Goal: Task Accomplishment & Management: Manage account settings

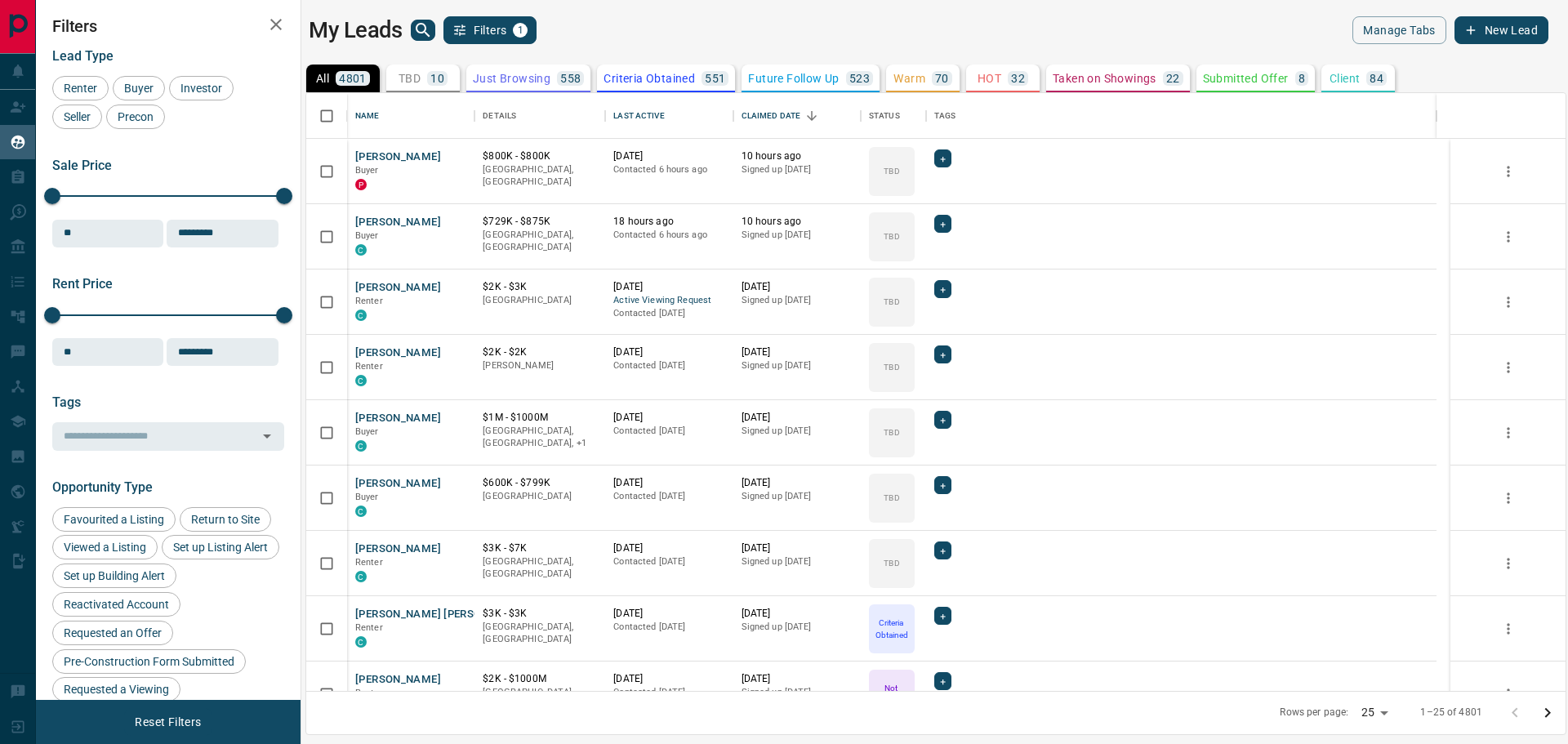
scroll to position [583, 1246]
click at [407, 155] on button "[PERSON_NAME]" at bounding box center [398, 157] width 86 height 15
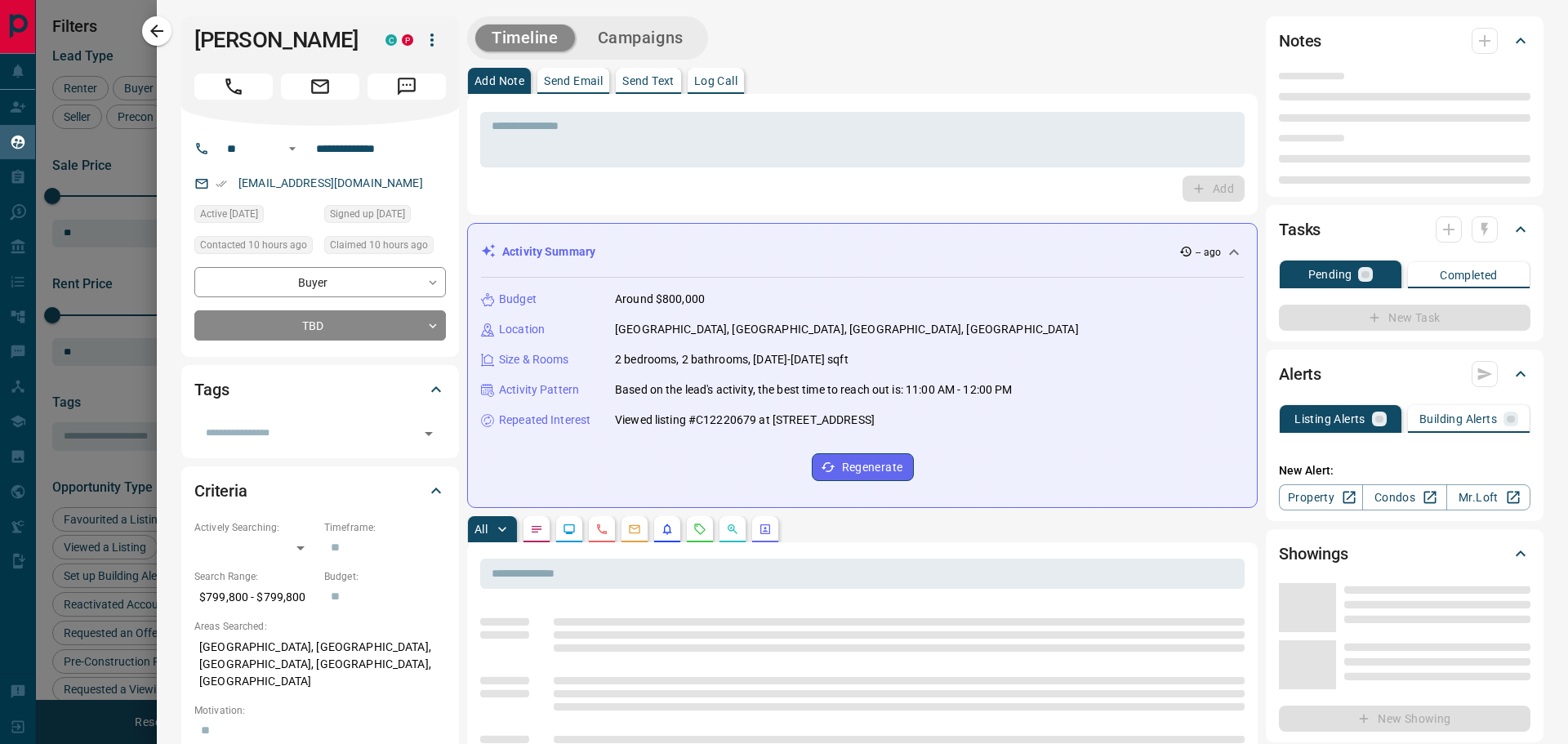
type input "**"
type input "**********"
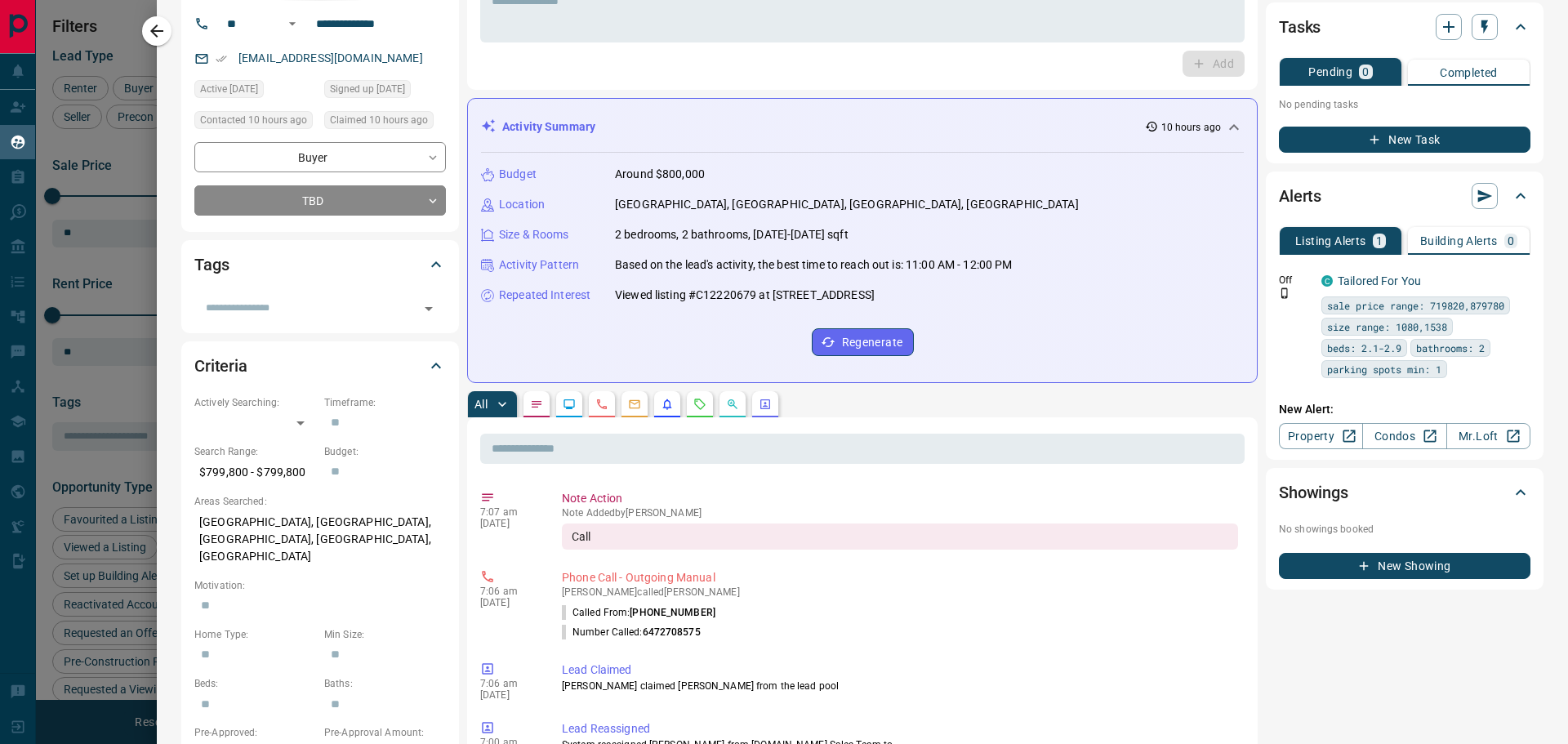
scroll to position [0, 0]
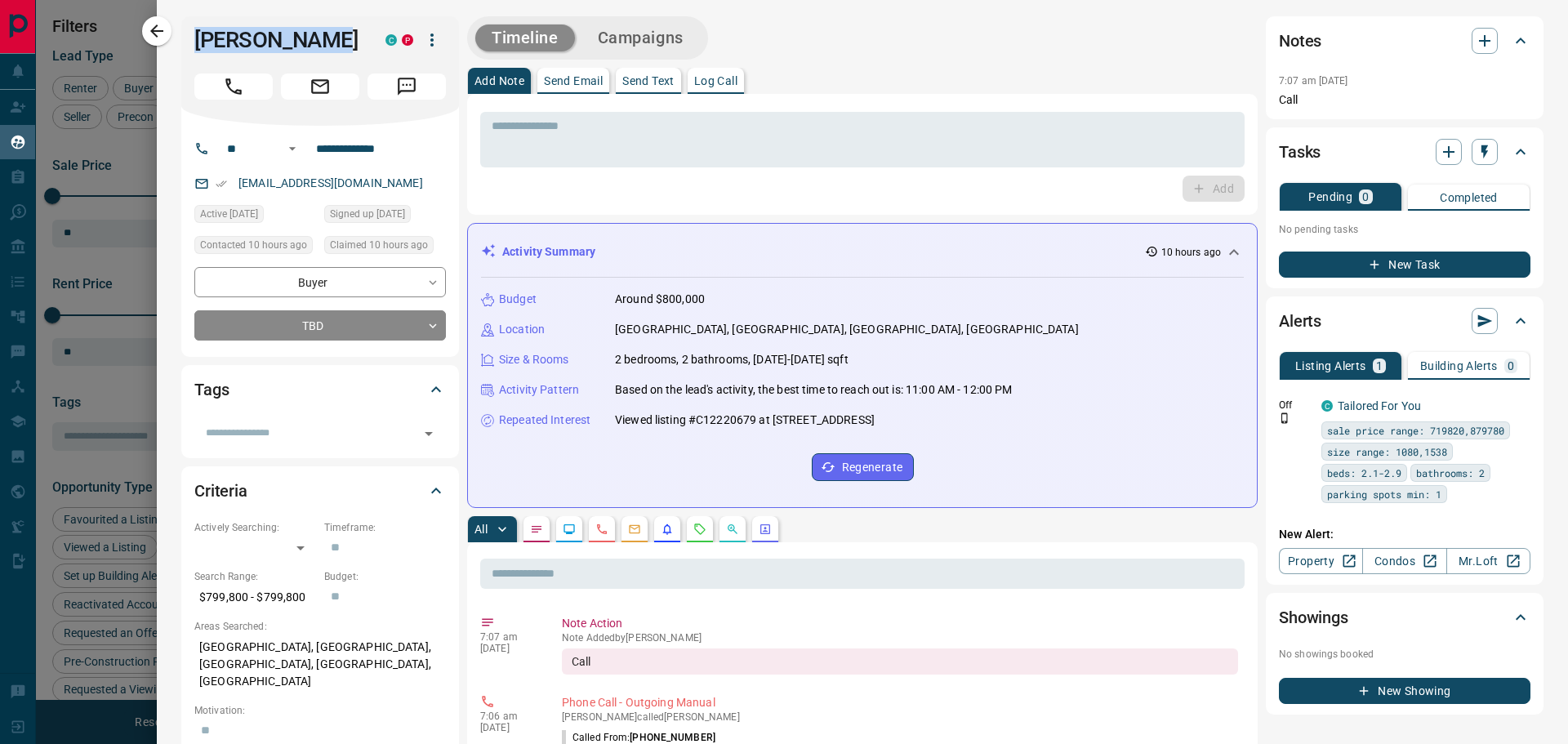
drag, startPoint x: 329, startPoint y: 37, endPoint x: 182, endPoint y: 35, distance: 147.0
click at [182, 35] on div "[PERSON_NAME] C P" at bounding box center [320, 71] width 277 height 109
copy h1 "[PERSON_NAME]"
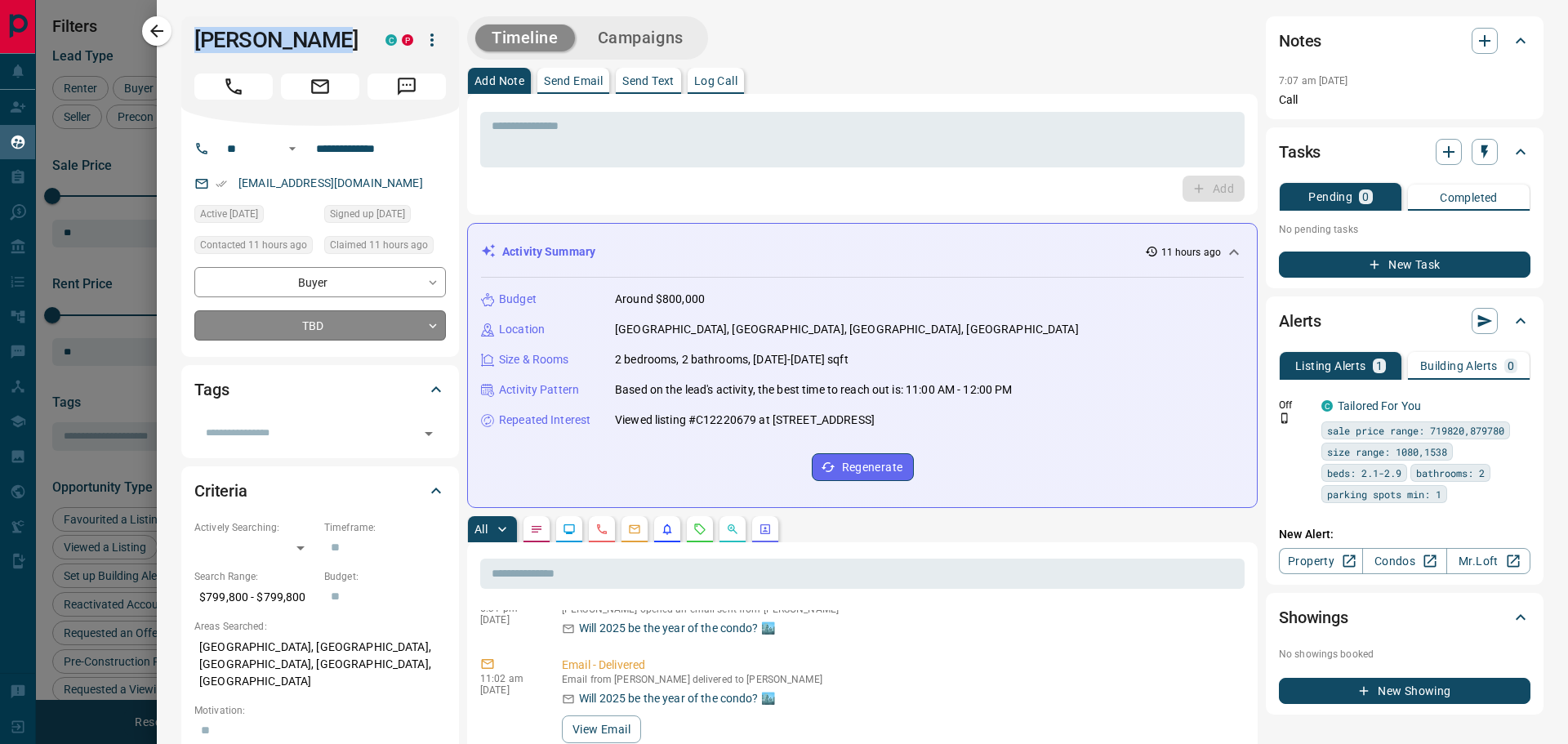
click at [348, 322] on body "Lead Transfers Claim Leads My Leads Tasks Opportunities Deals Campaigns Automat…" at bounding box center [784, 361] width 1568 height 723
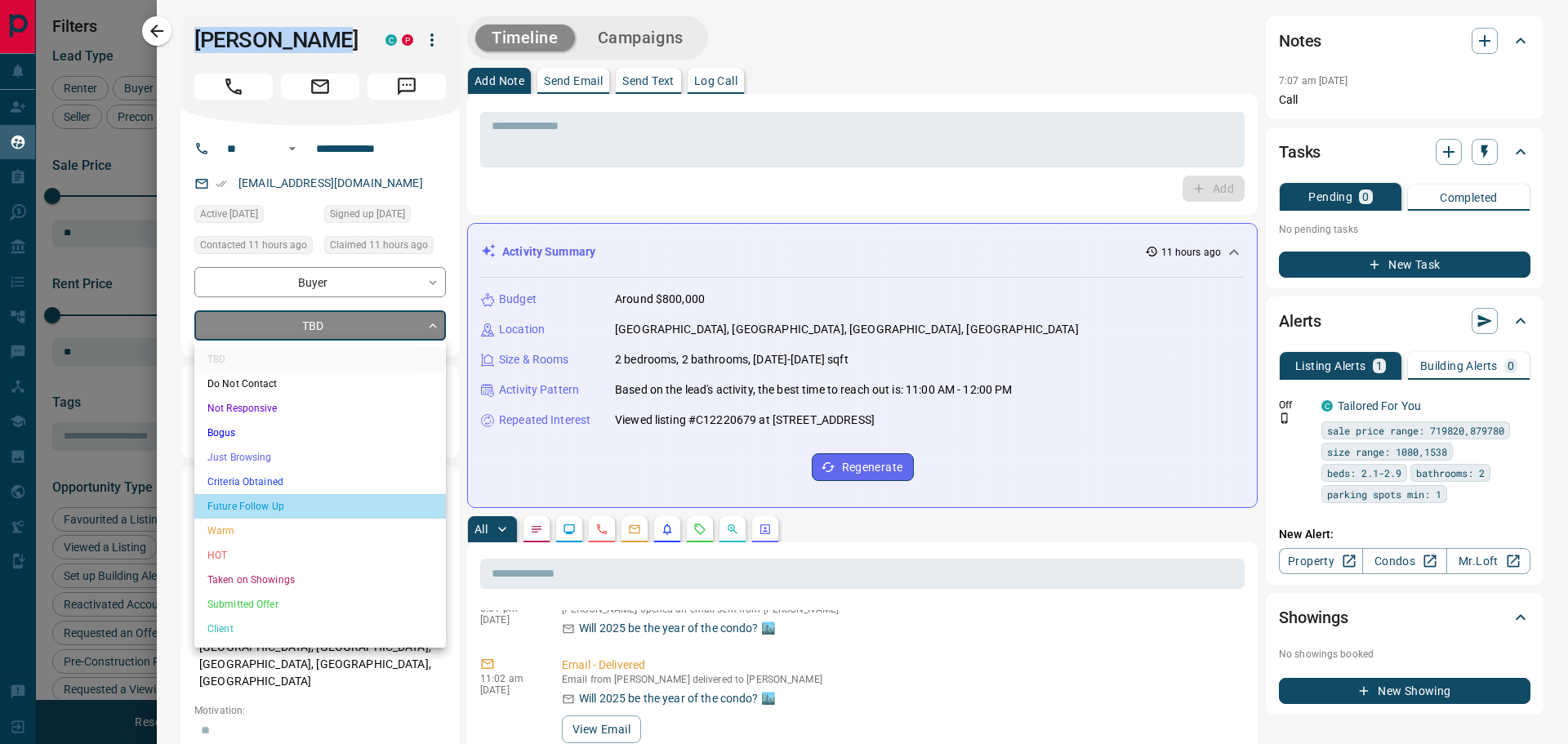
click at [266, 506] on li "Future Follow Up" at bounding box center [320, 507] width 252 height 25
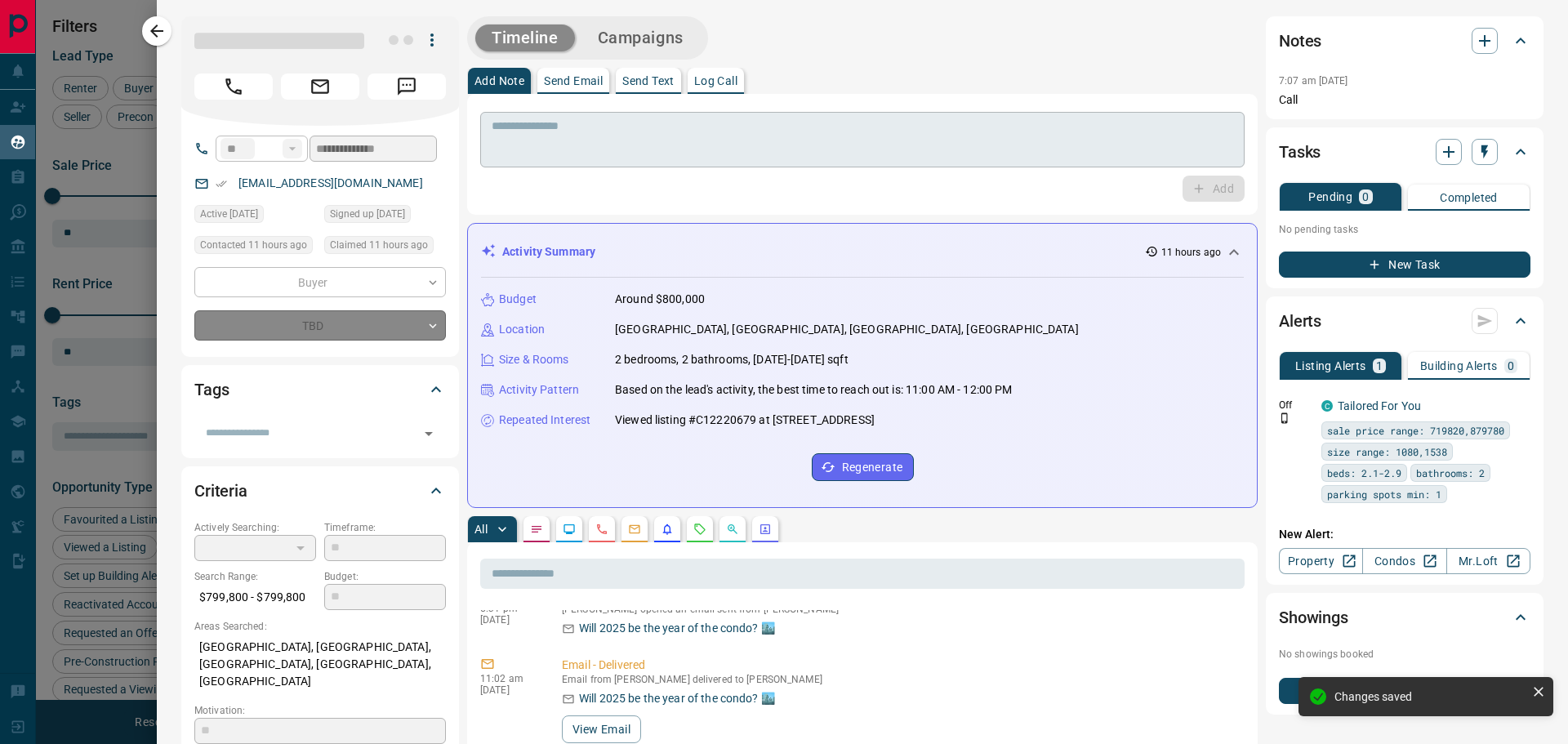
type input "*"
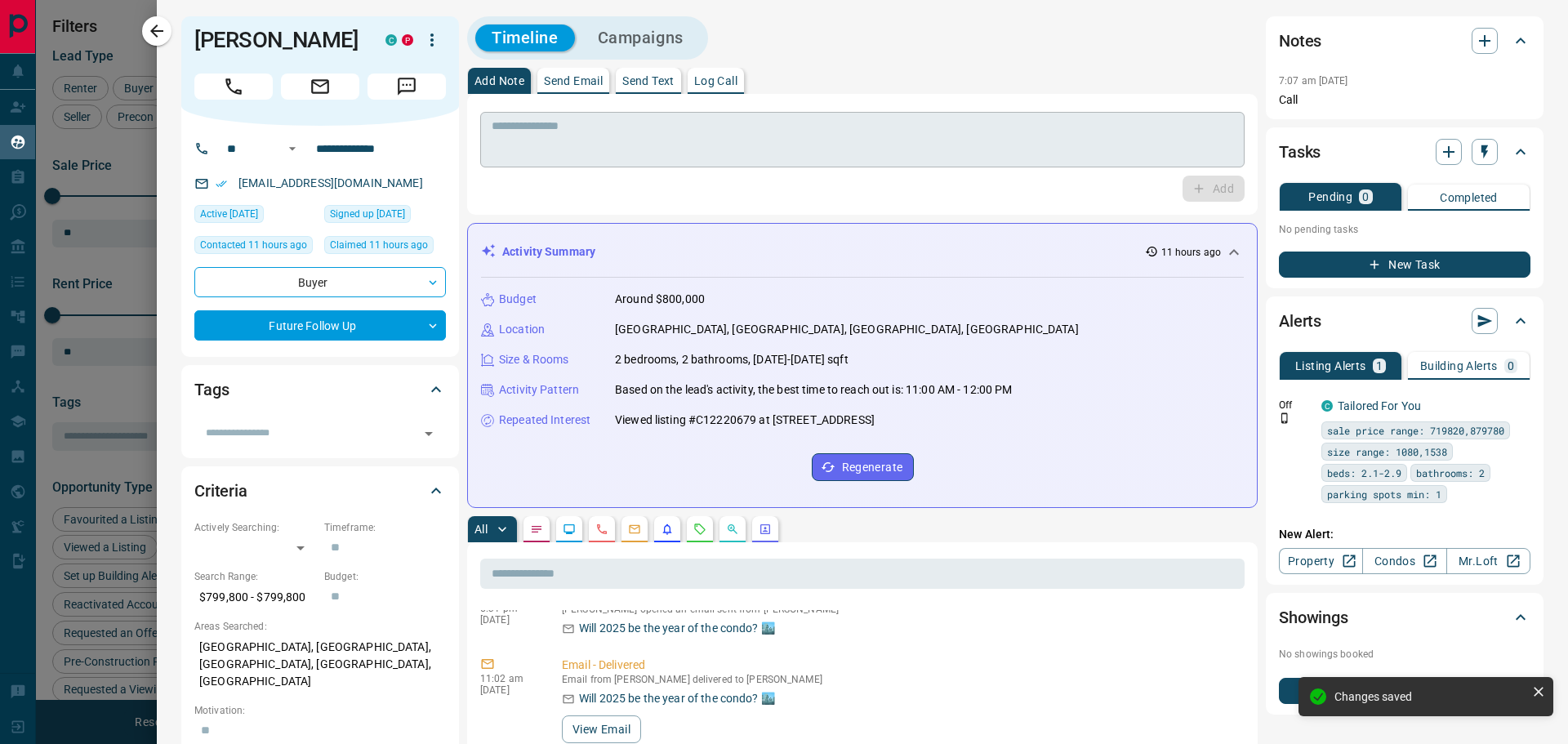
click at [534, 151] on textarea at bounding box center [862, 141] width 741 height 42
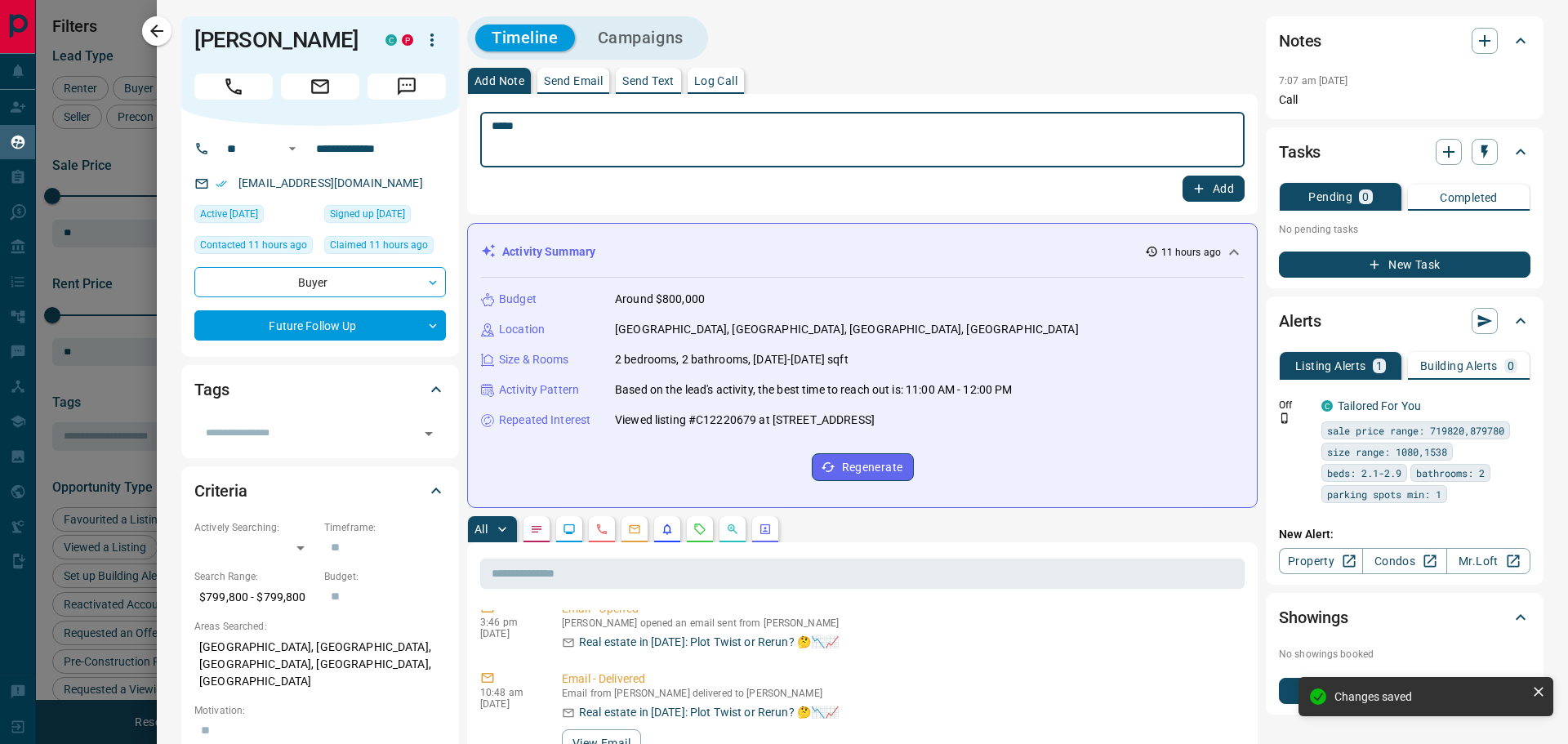
scroll to position [1278, 0]
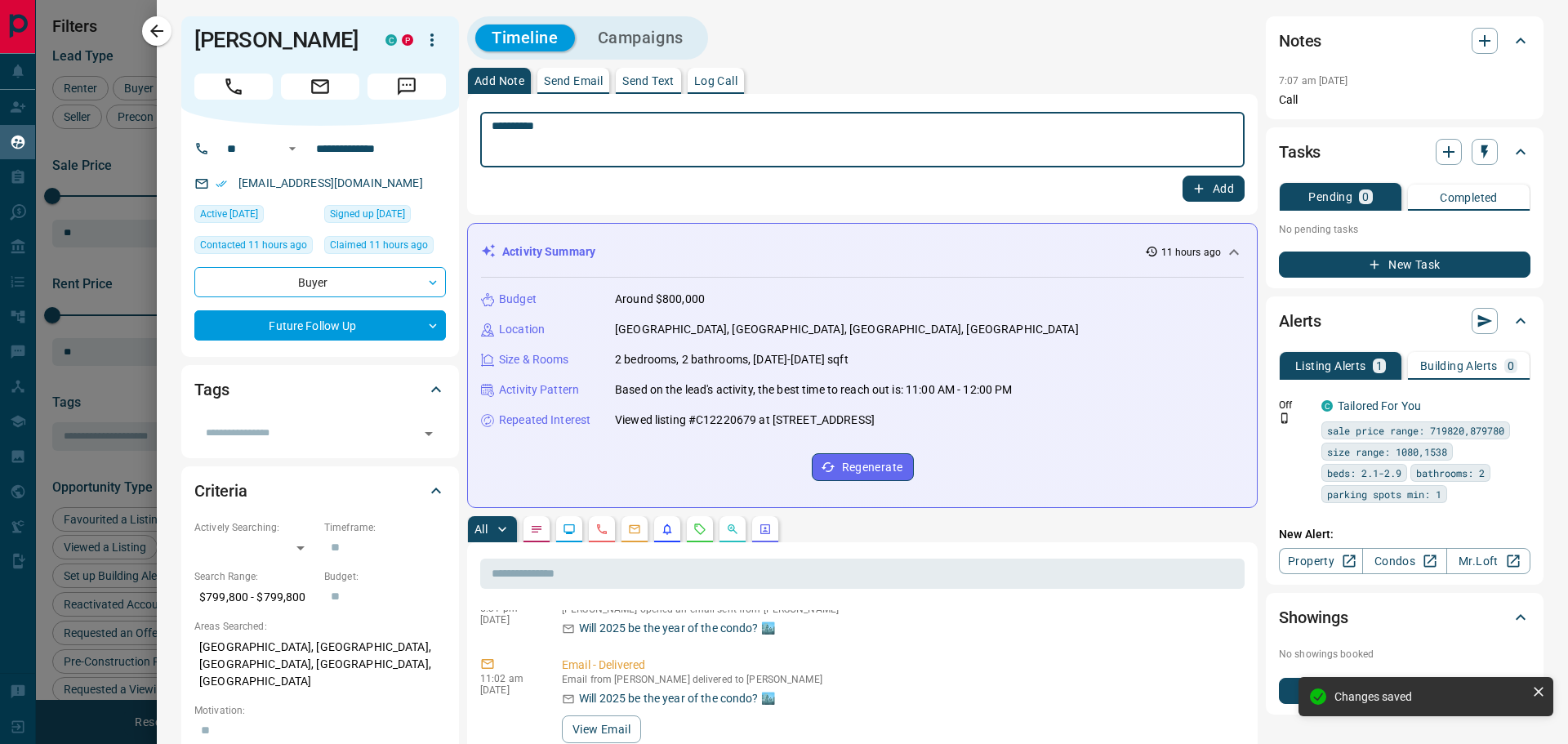
type textarea "*********"
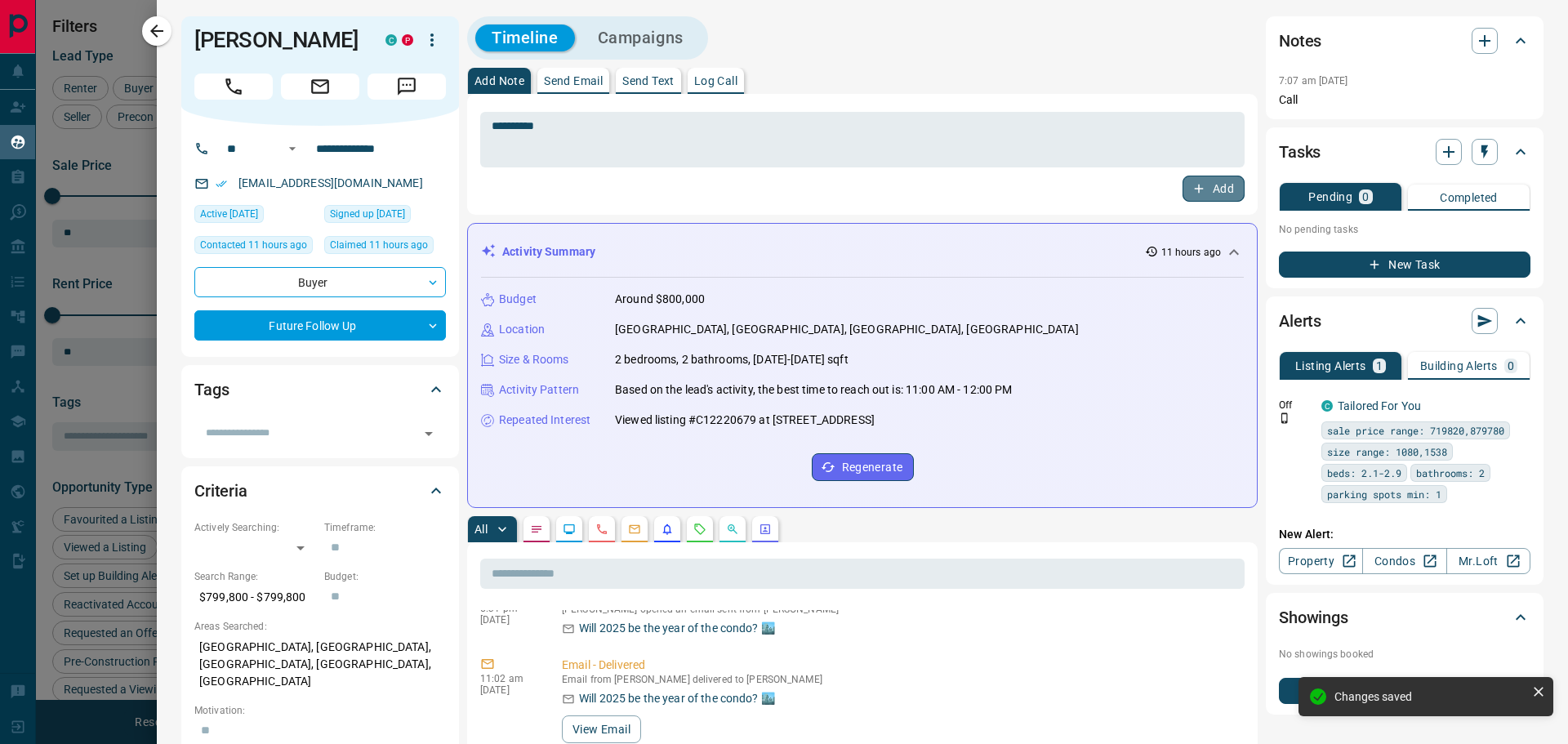
click at [1192, 189] on icon "button" at bounding box center [1199, 188] width 14 height 14
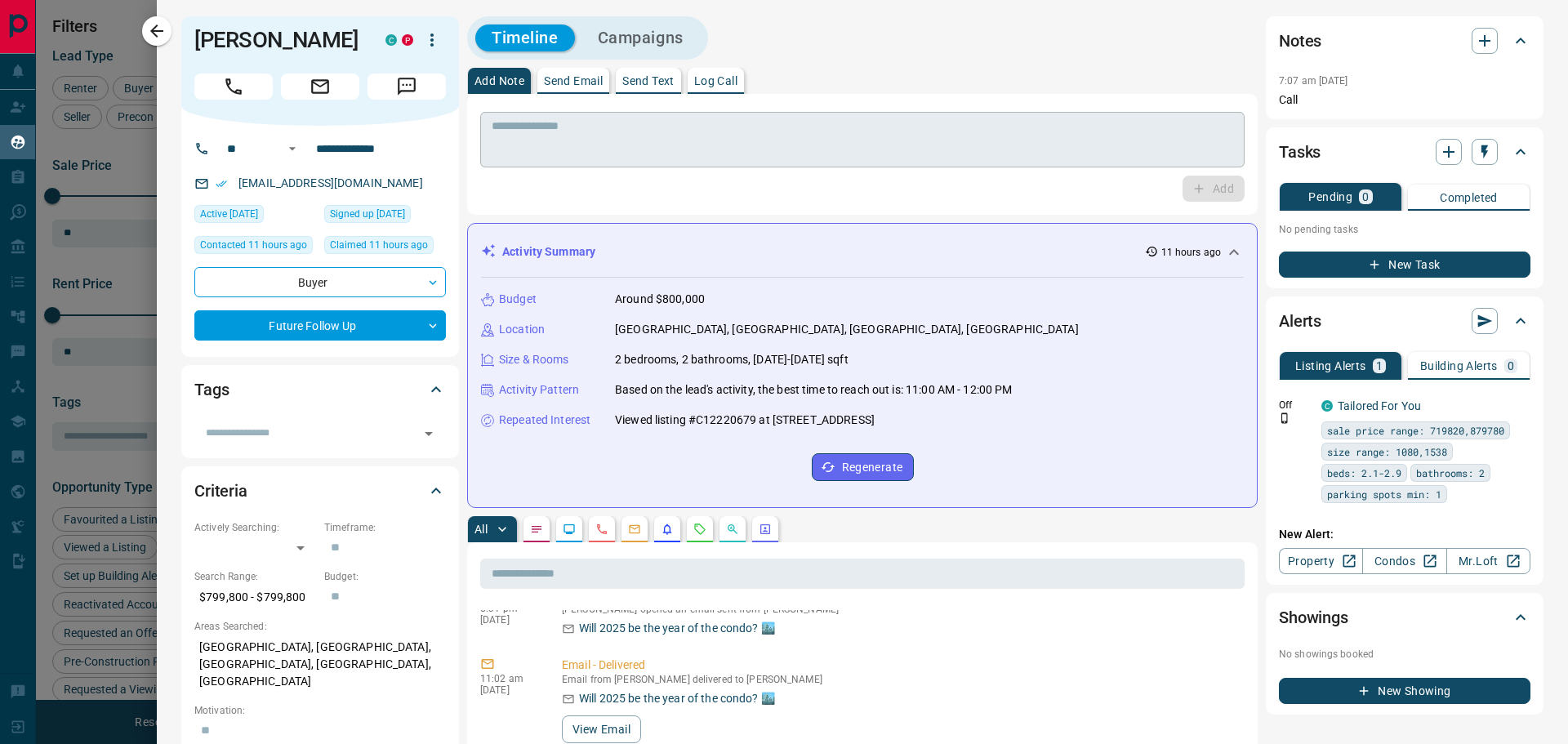
click at [708, 134] on textarea at bounding box center [855, 141] width 728 height 42
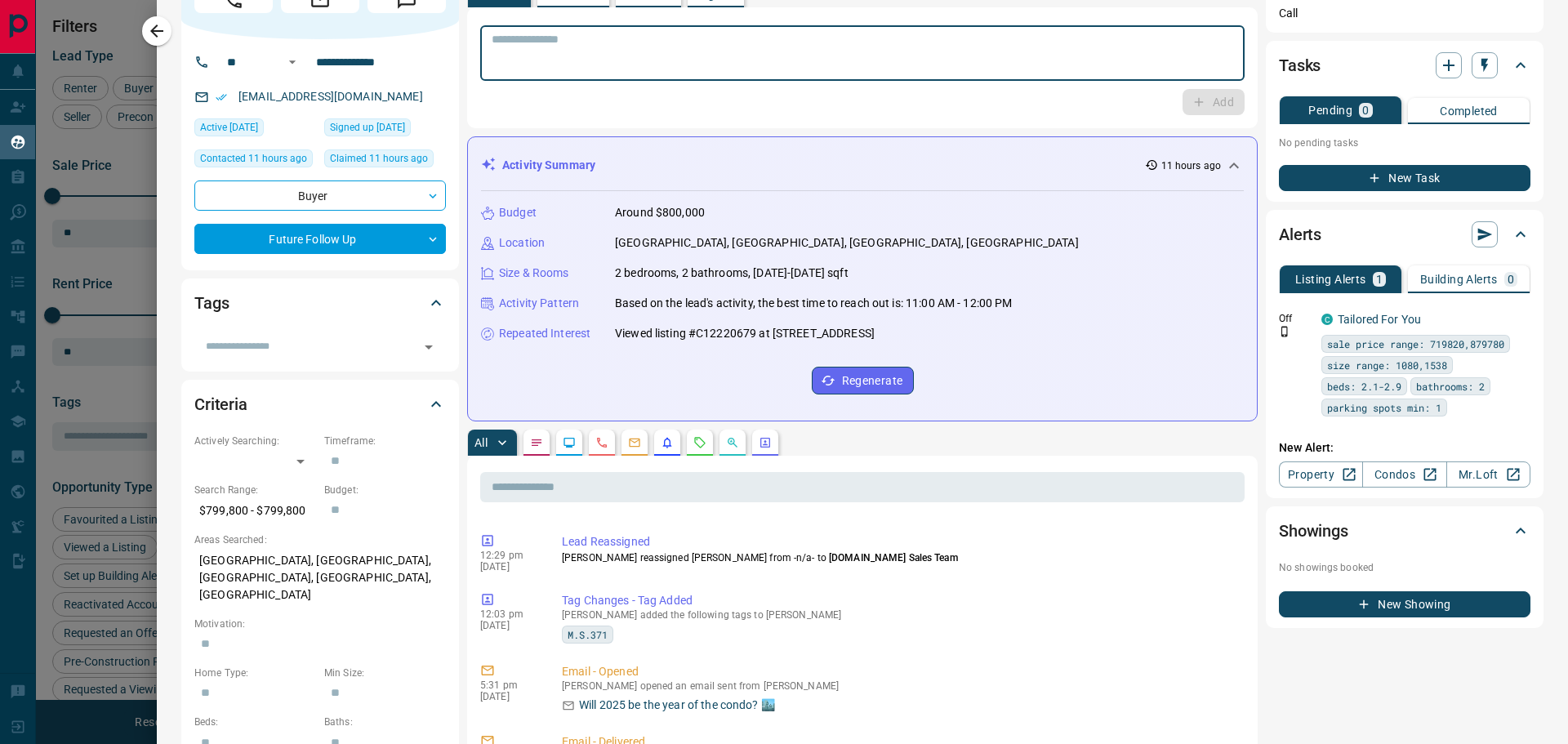
scroll to position [0, 0]
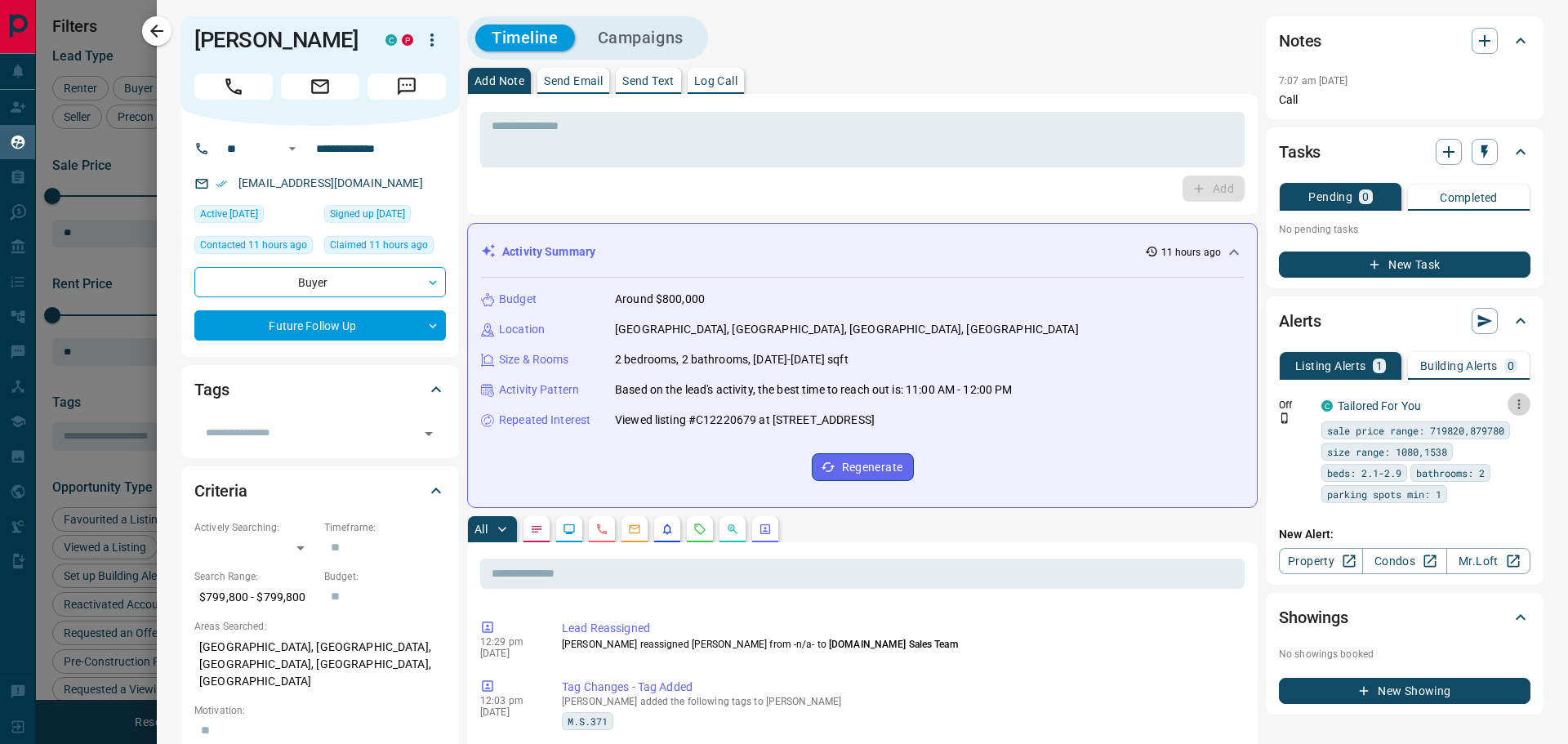
click at [1512, 404] on icon "button" at bounding box center [1518, 404] width 14 height 14
click at [1472, 486] on li "Delete" at bounding box center [1480, 487] width 72 height 26
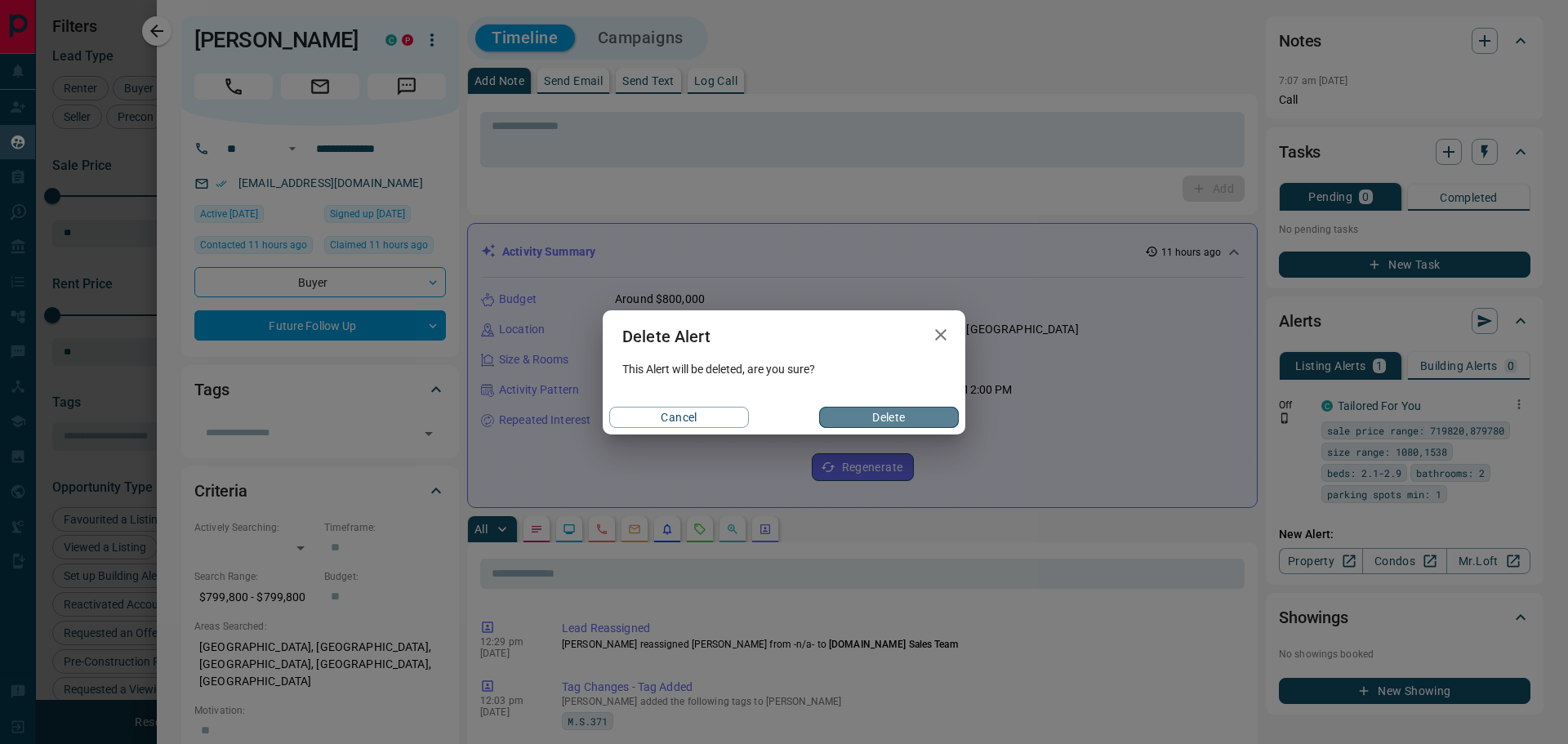
click at [922, 419] on button "Delete" at bounding box center [889, 417] width 140 height 21
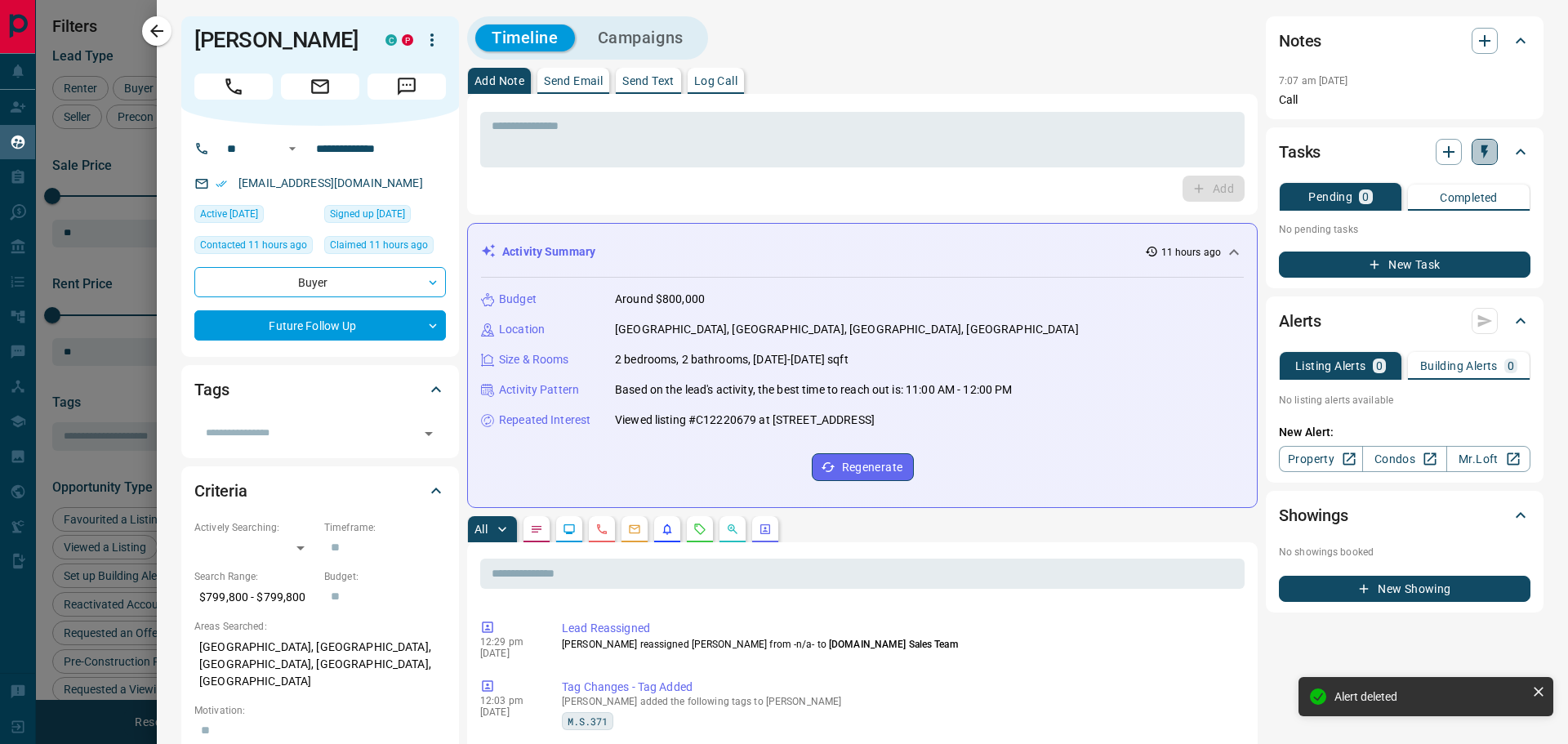
click at [1477, 156] on icon "button" at bounding box center [1485, 151] width 16 height 16
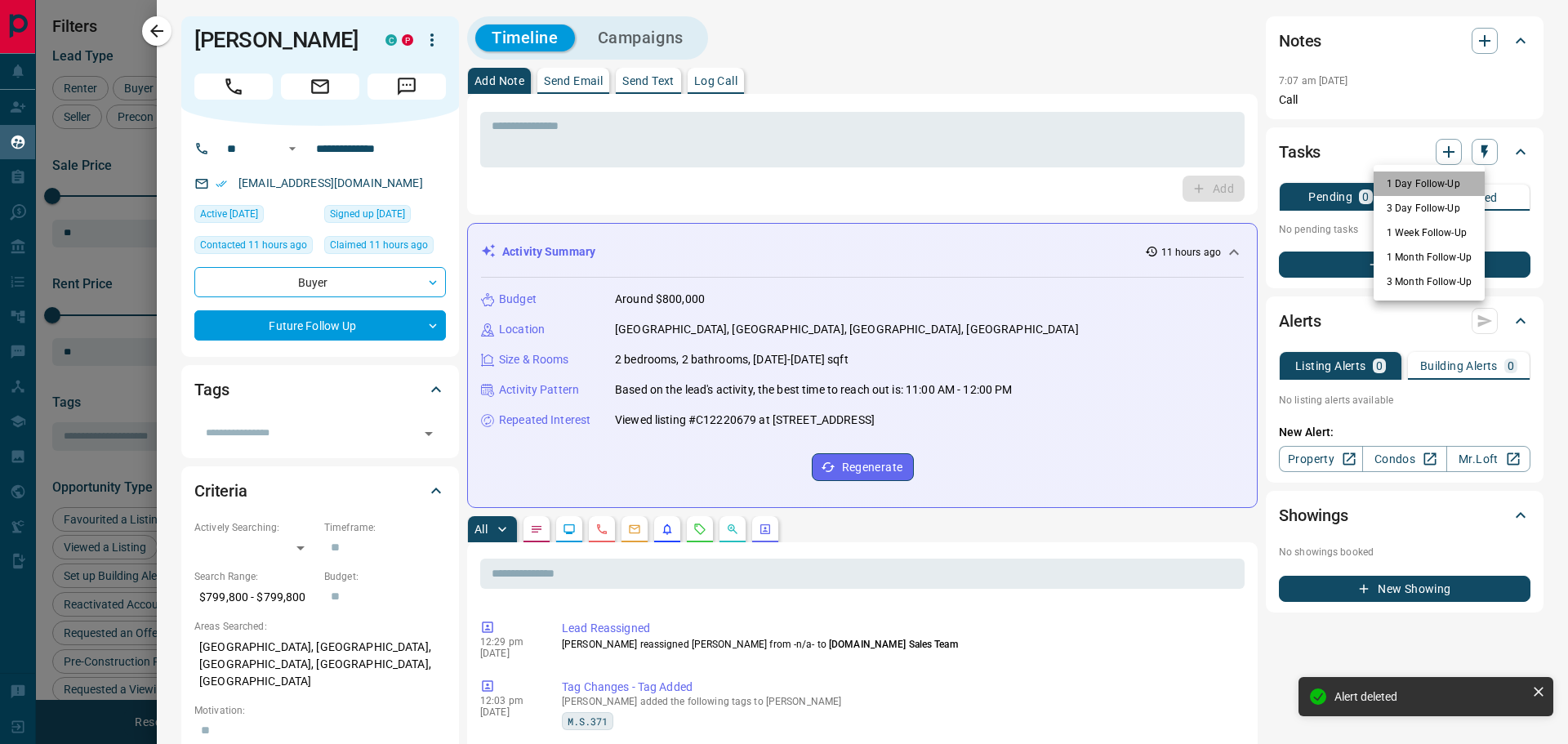
click at [1401, 182] on li "1 Day Follow-Up" at bounding box center [1429, 184] width 111 height 25
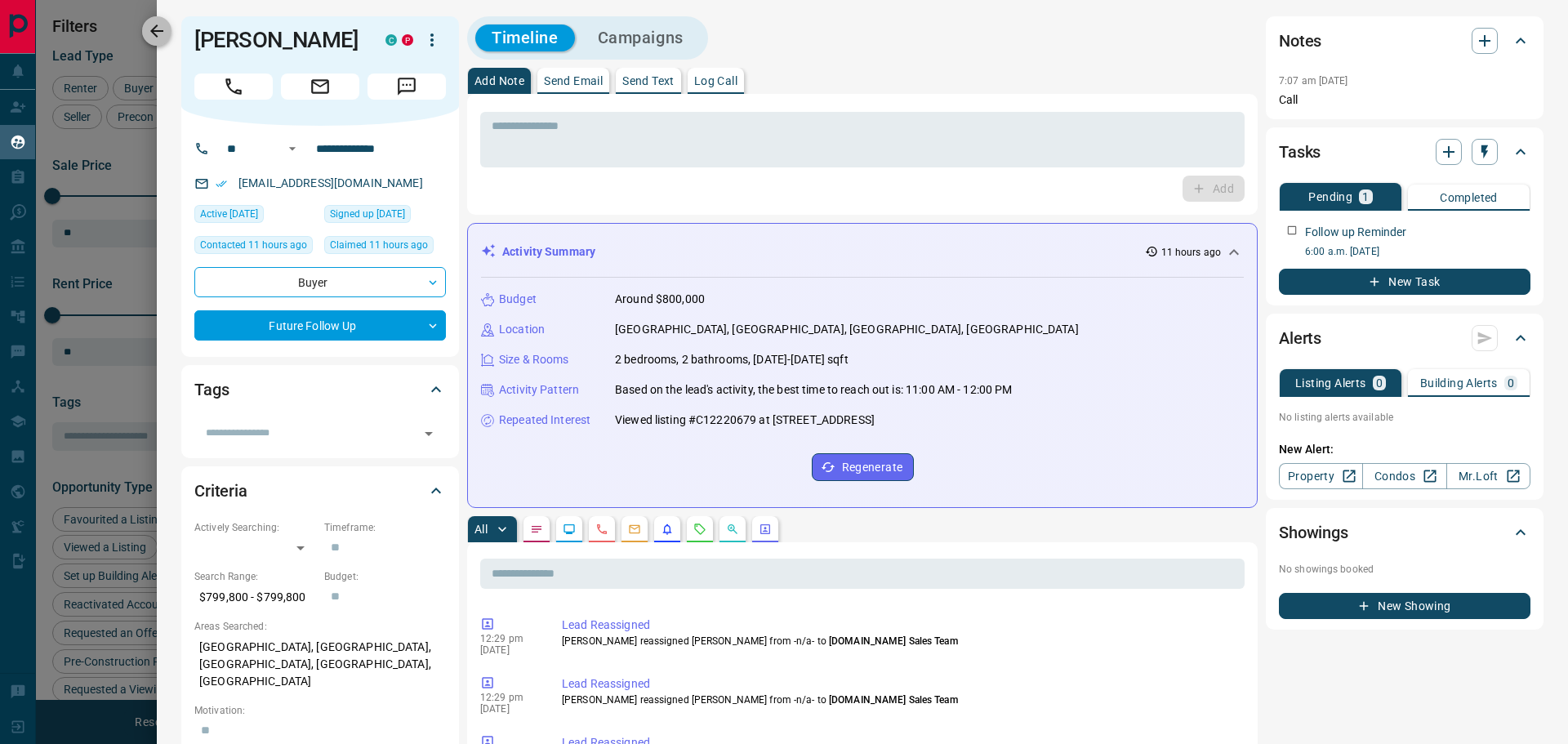
click at [157, 33] on icon "button" at bounding box center [157, 31] width 19 height 19
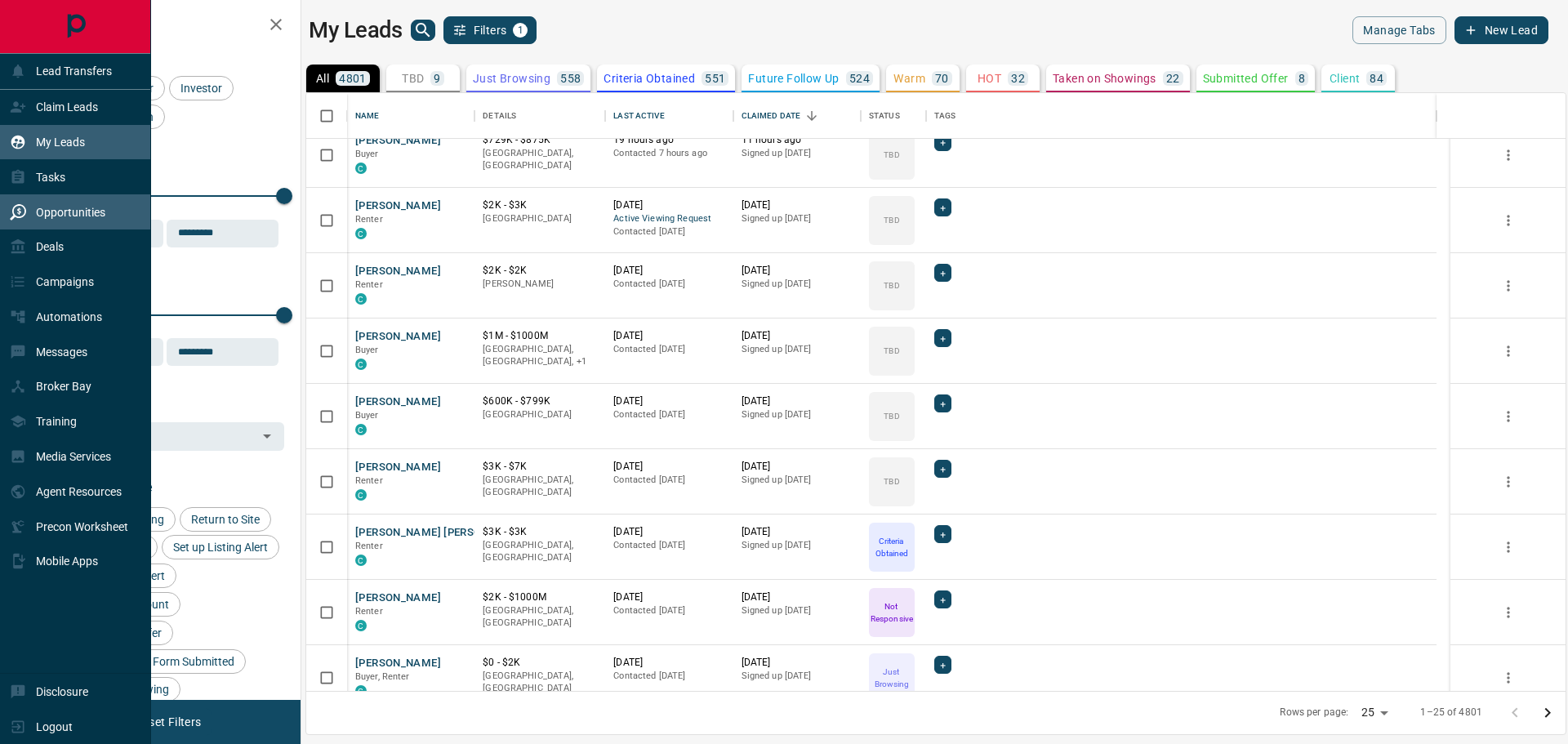
click at [72, 218] on p "Opportunities" at bounding box center [71, 212] width 70 height 13
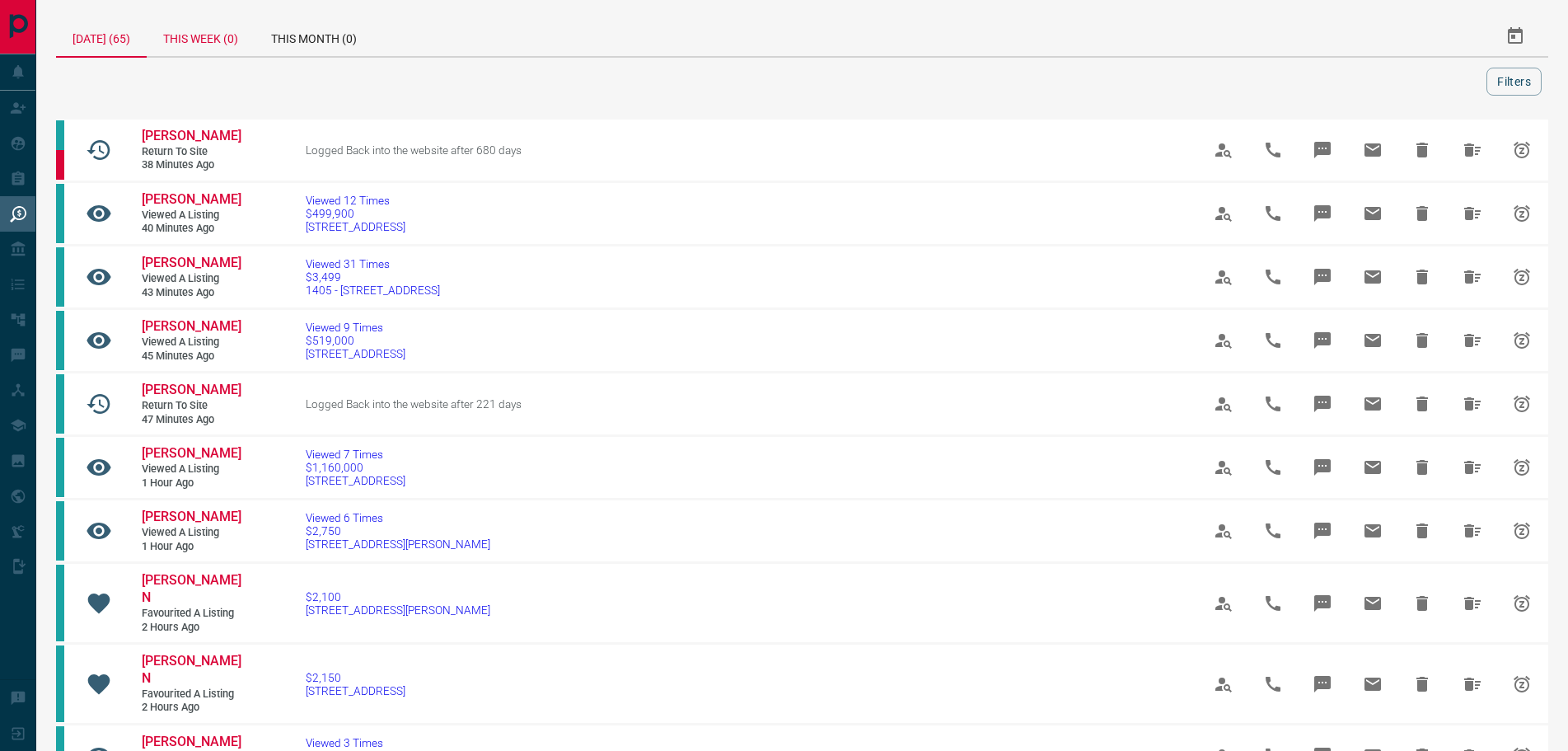
click at [205, 36] on div "This Week (0)" at bounding box center [201, 36] width 108 height 40
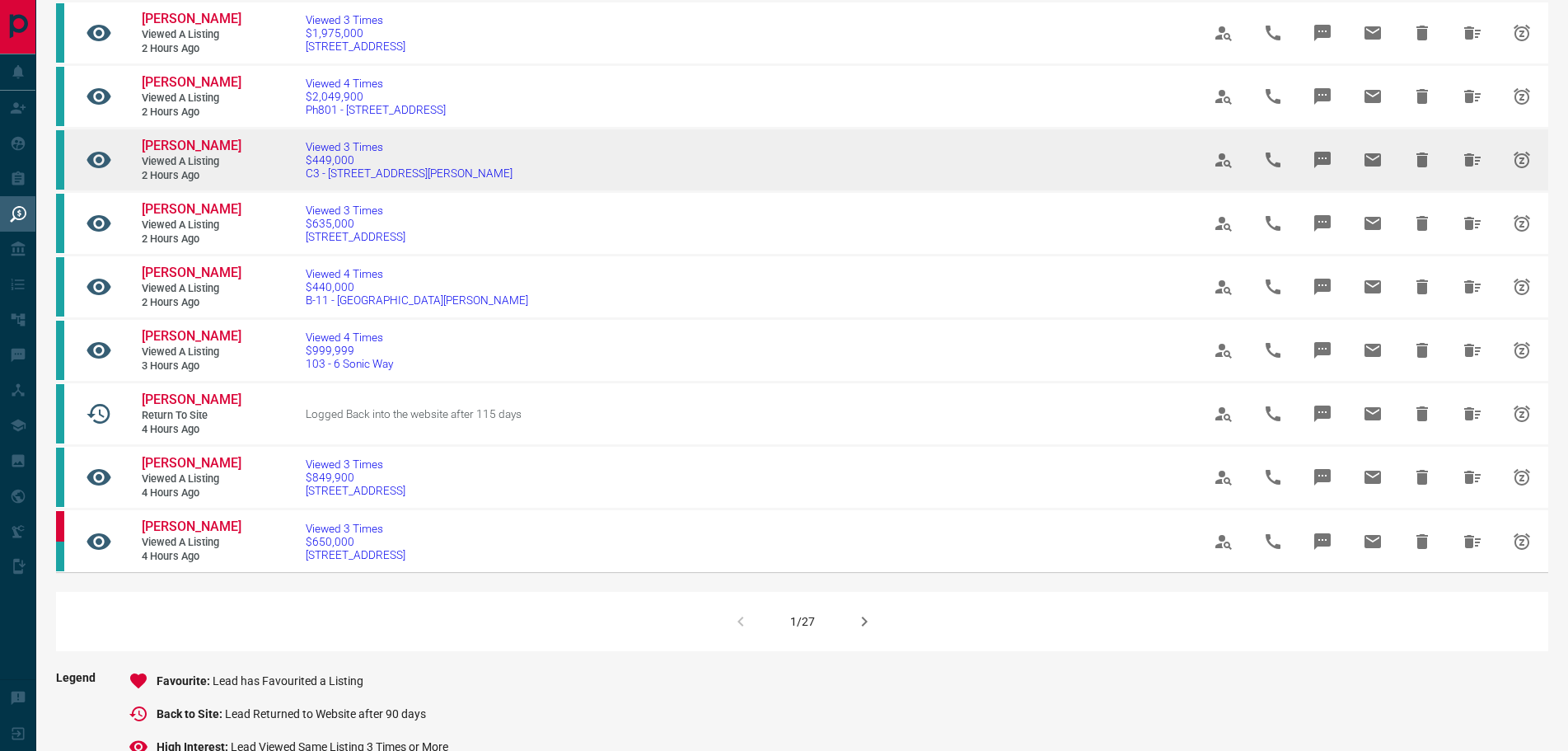
scroll to position [989, 0]
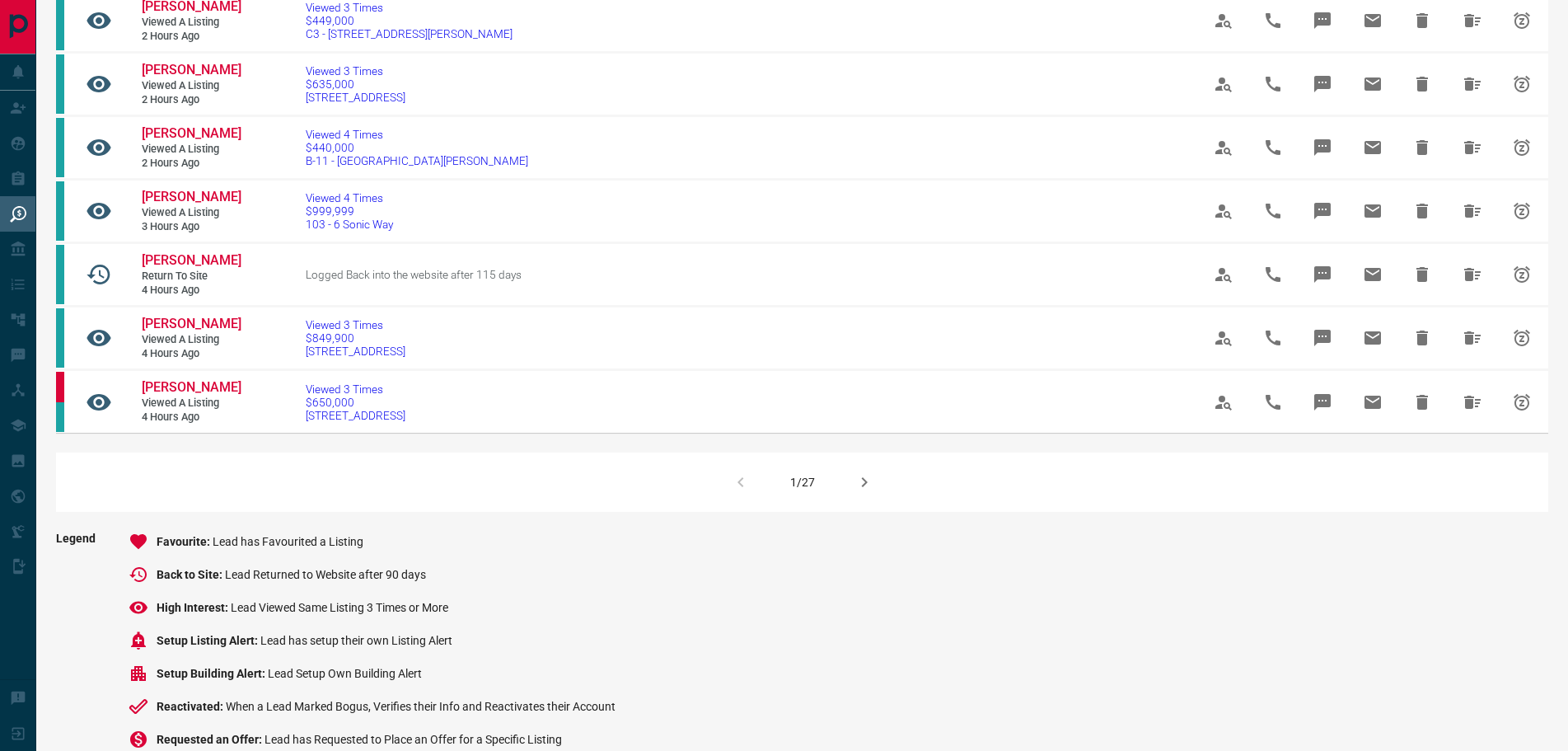
click at [855, 492] on icon "button" at bounding box center [864, 482] width 19 height 19
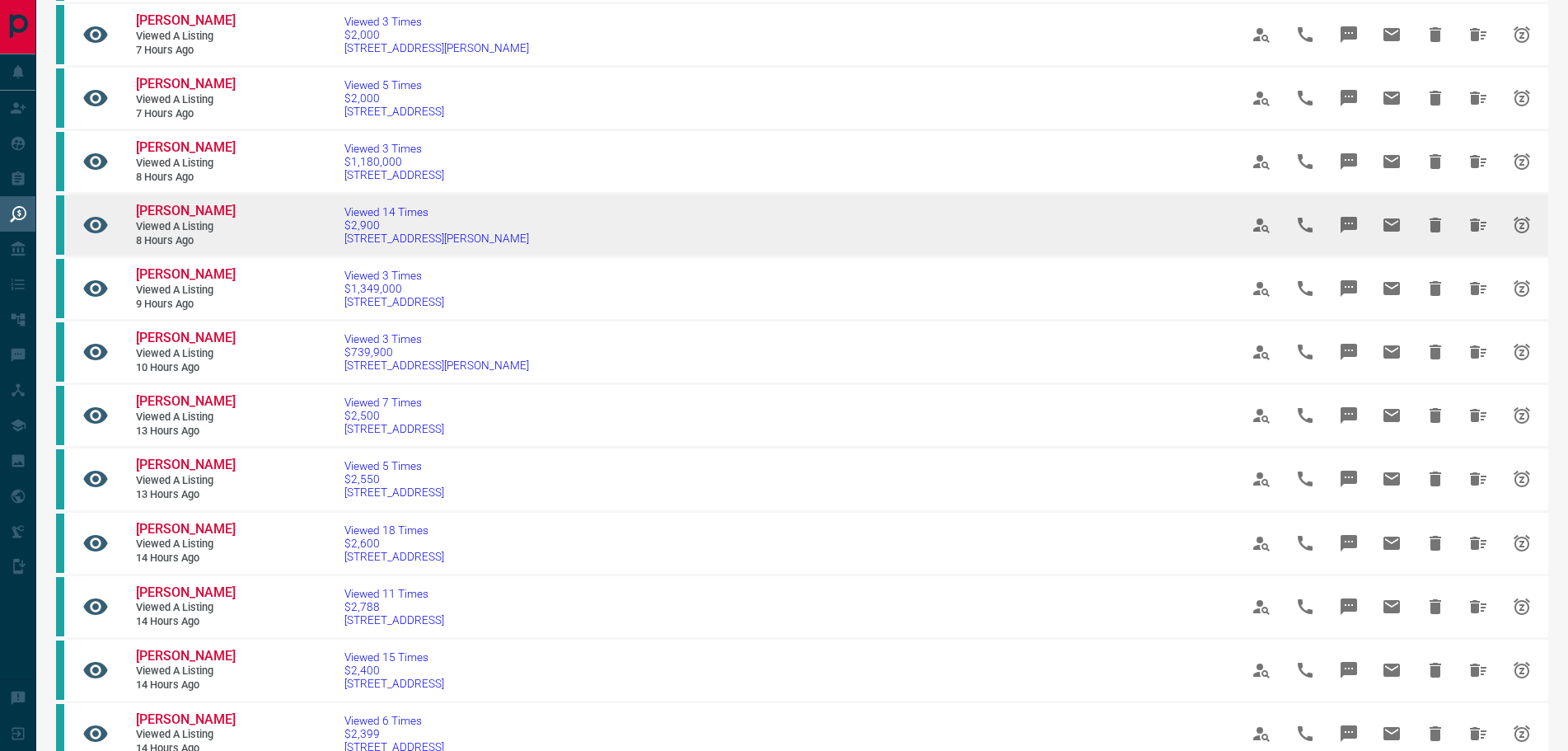
scroll to position [741, 0]
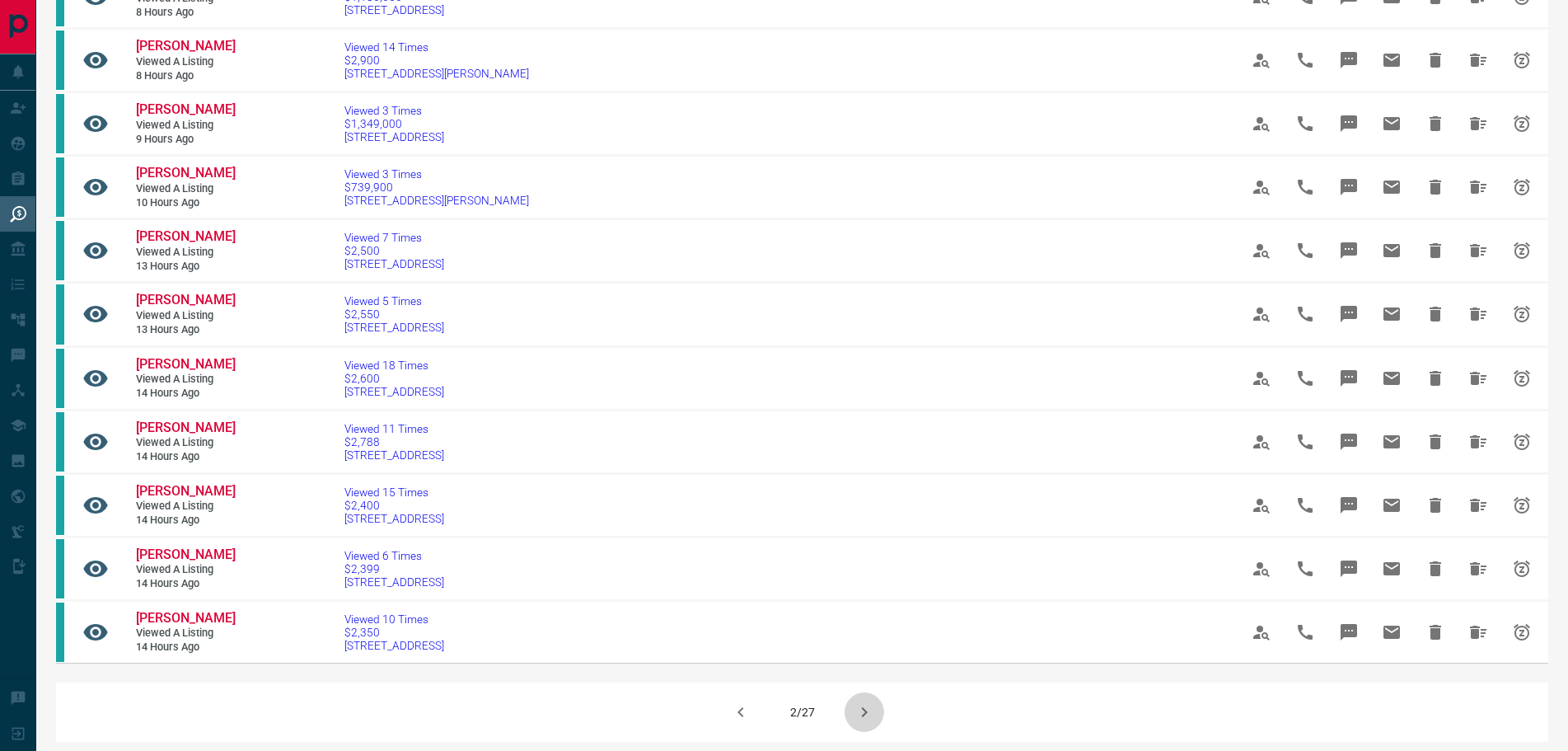
click at [857, 715] on icon "button" at bounding box center [864, 711] width 19 height 19
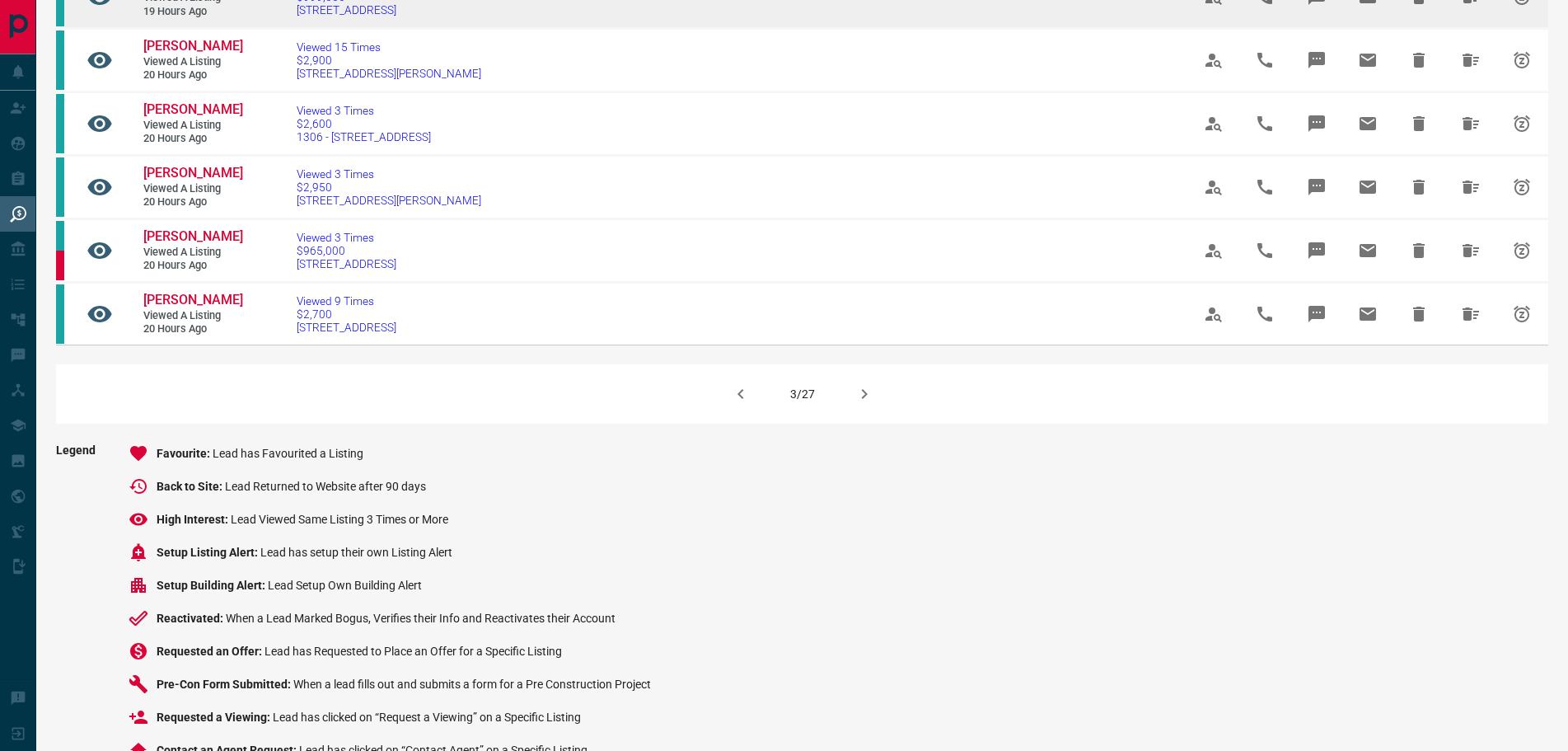
scroll to position [1071, 0]
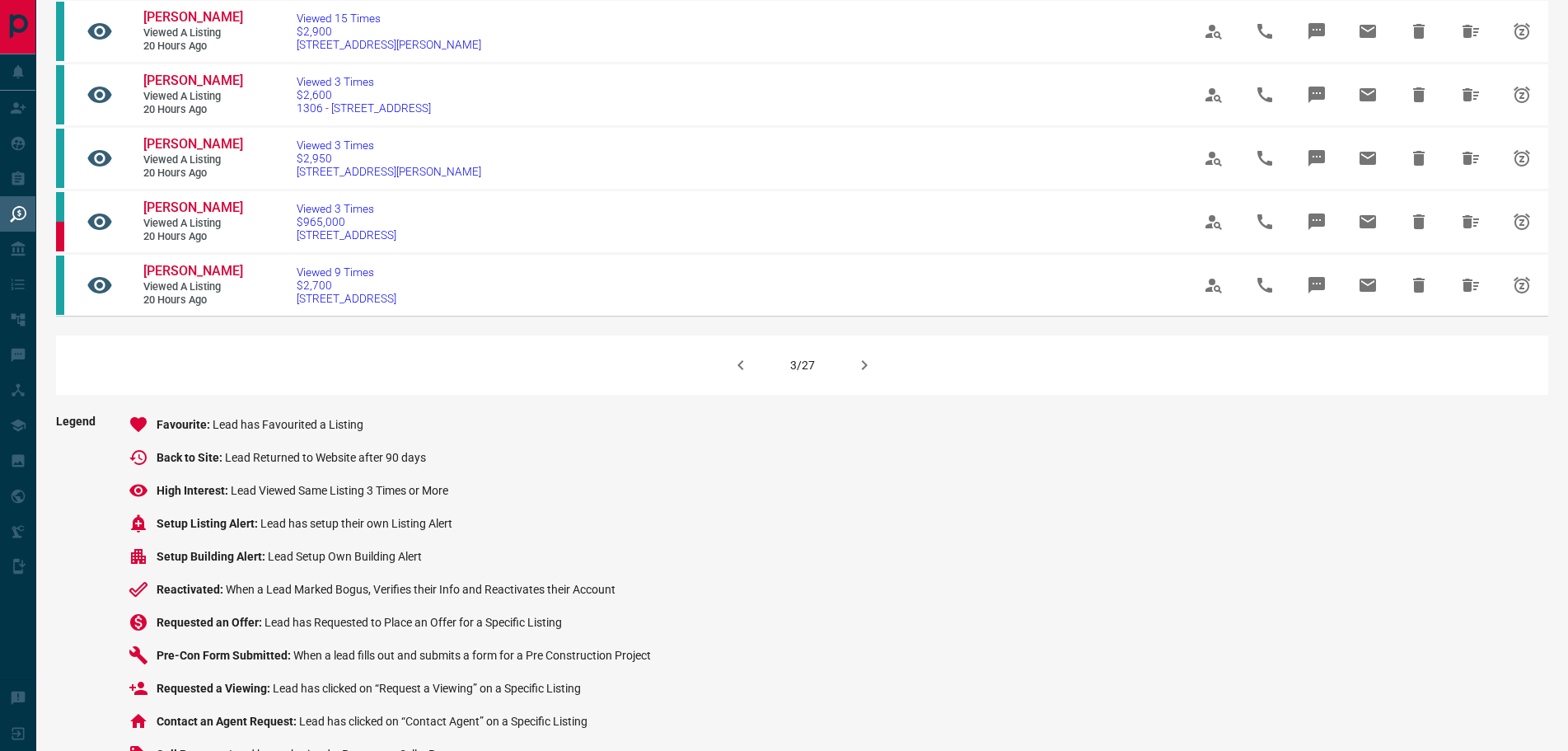
click at [867, 375] on icon "button" at bounding box center [864, 365] width 19 height 19
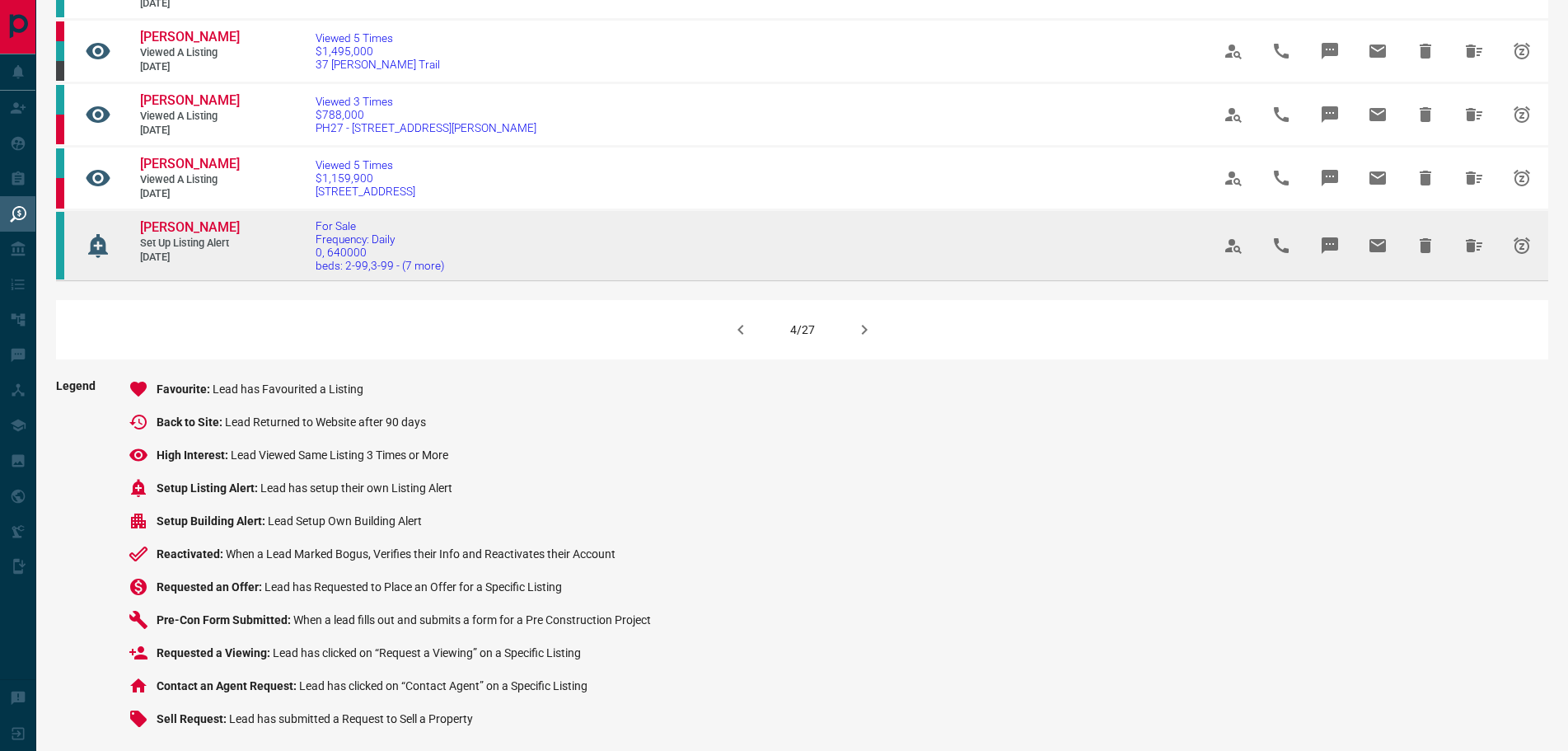
scroll to position [1154, 0]
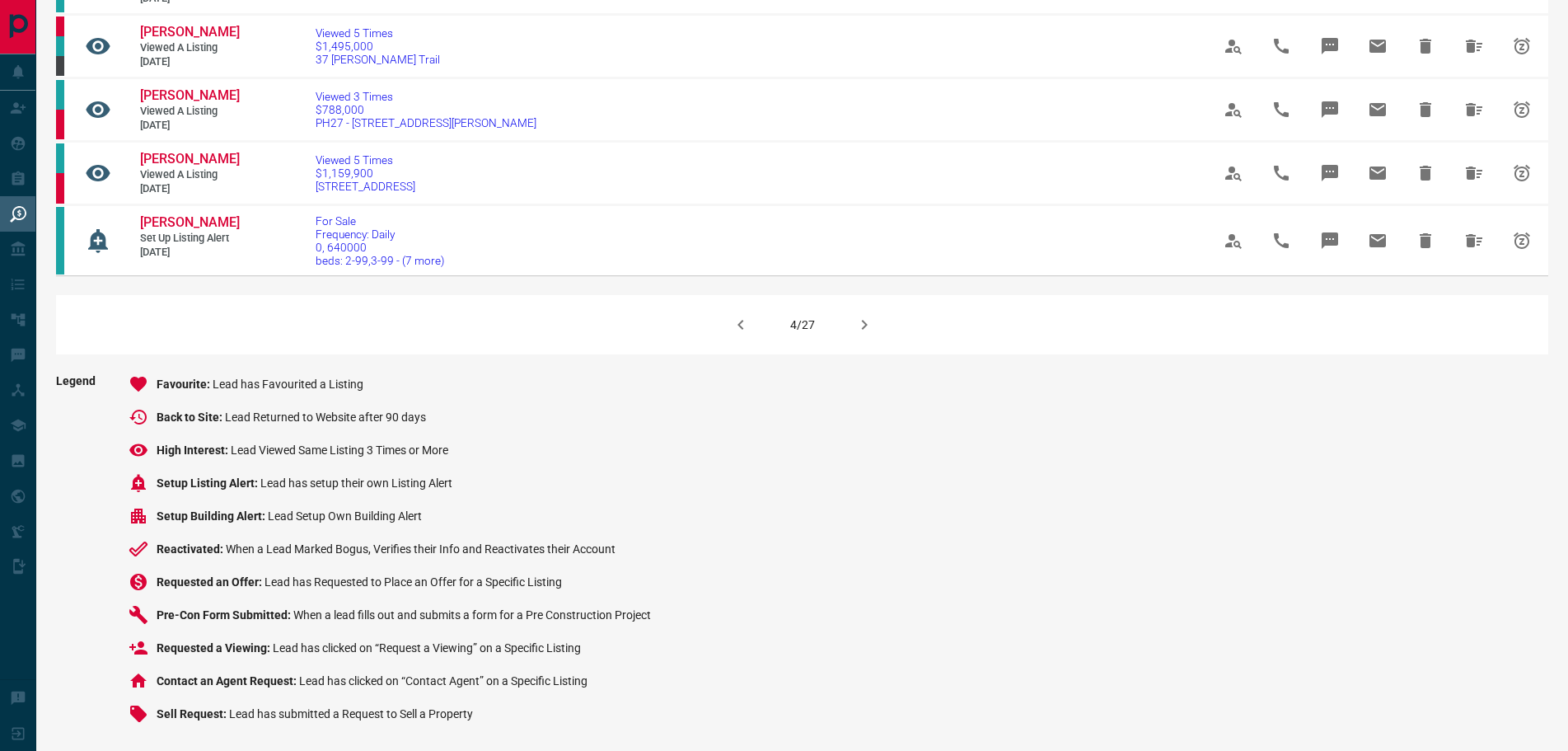
click at [859, 335] on icon "button" at bounding box center [864, 324] width 19 height 19
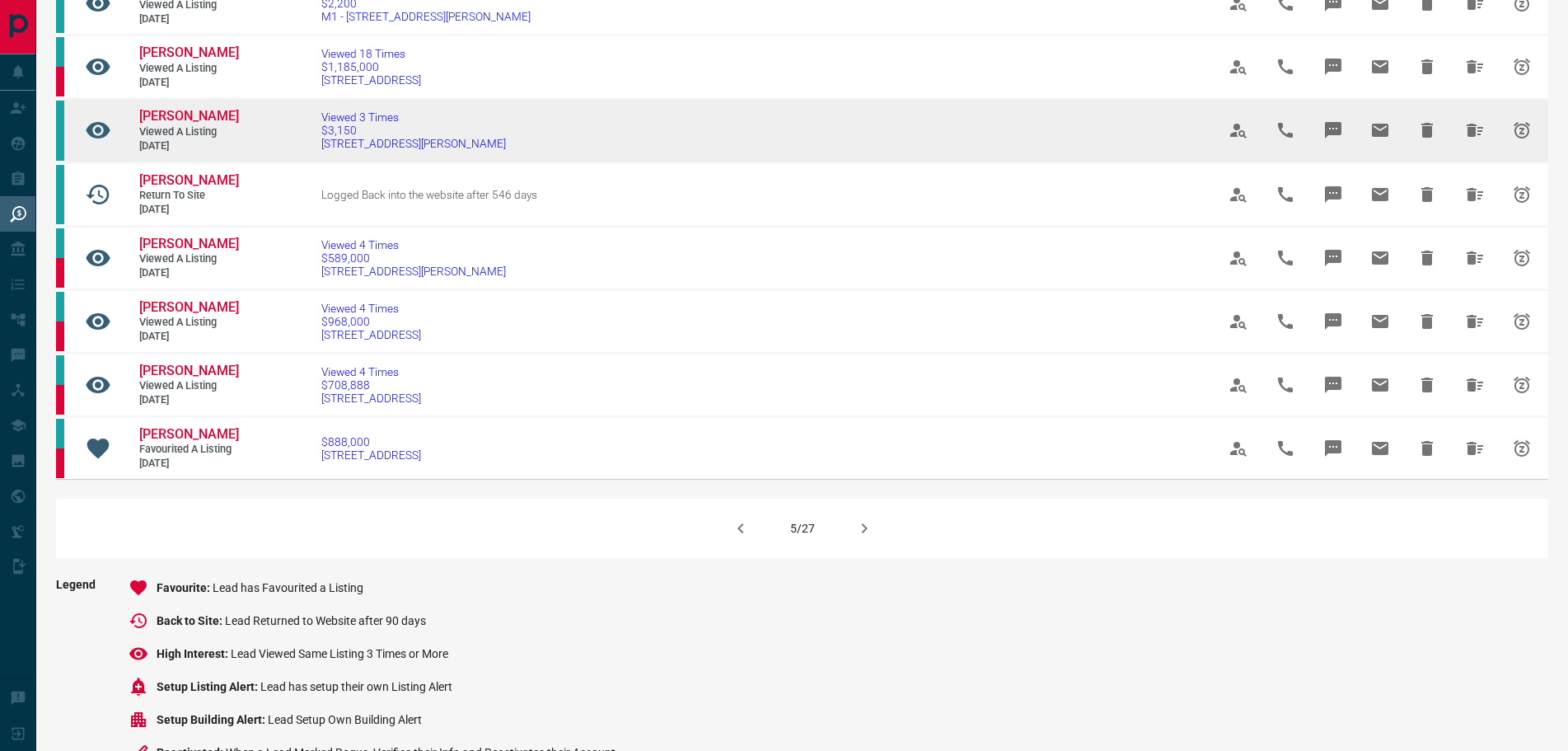
scroll to position [989, 0]
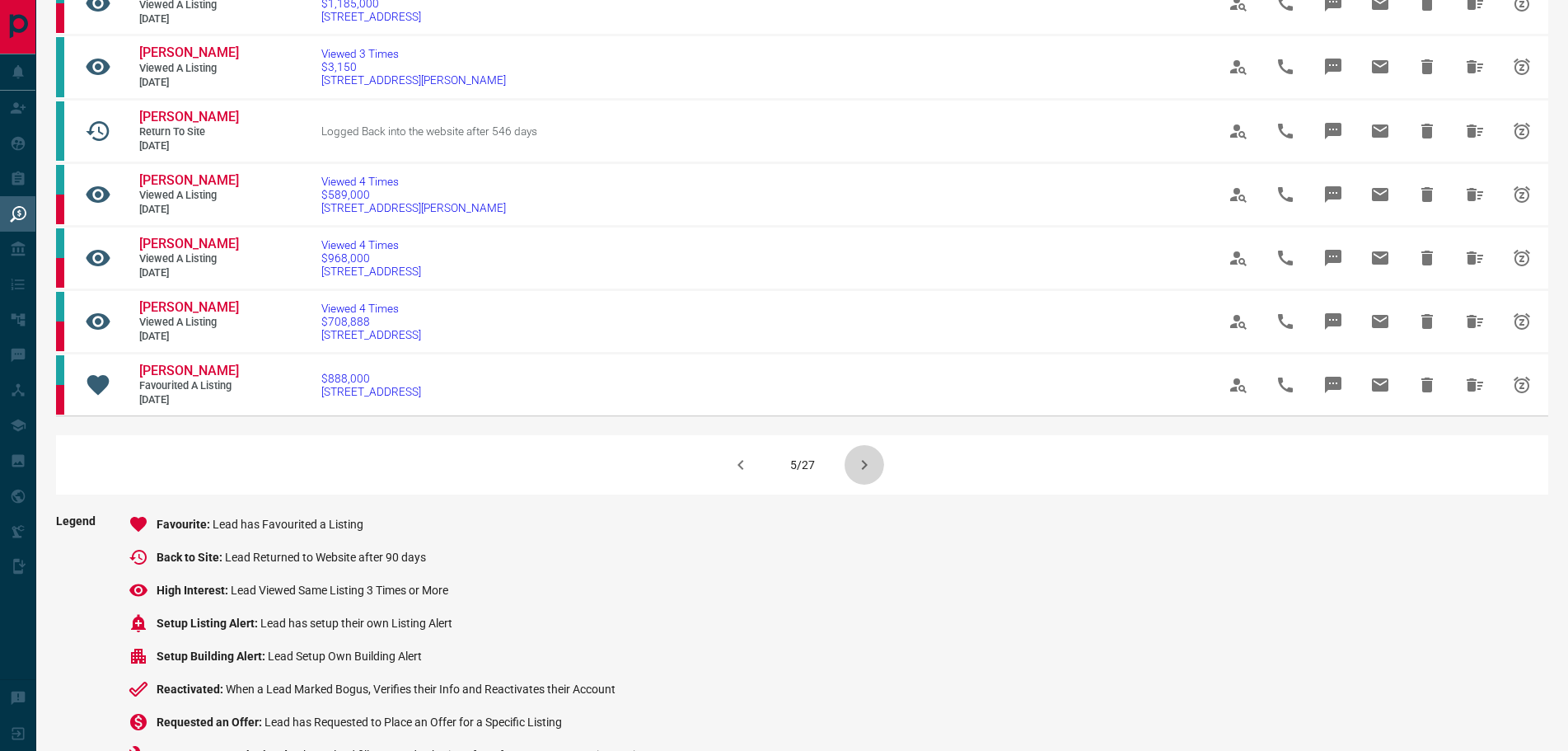
click at [858, 475] on icon "button" at bounding box center [864, 464] width 19 height 19
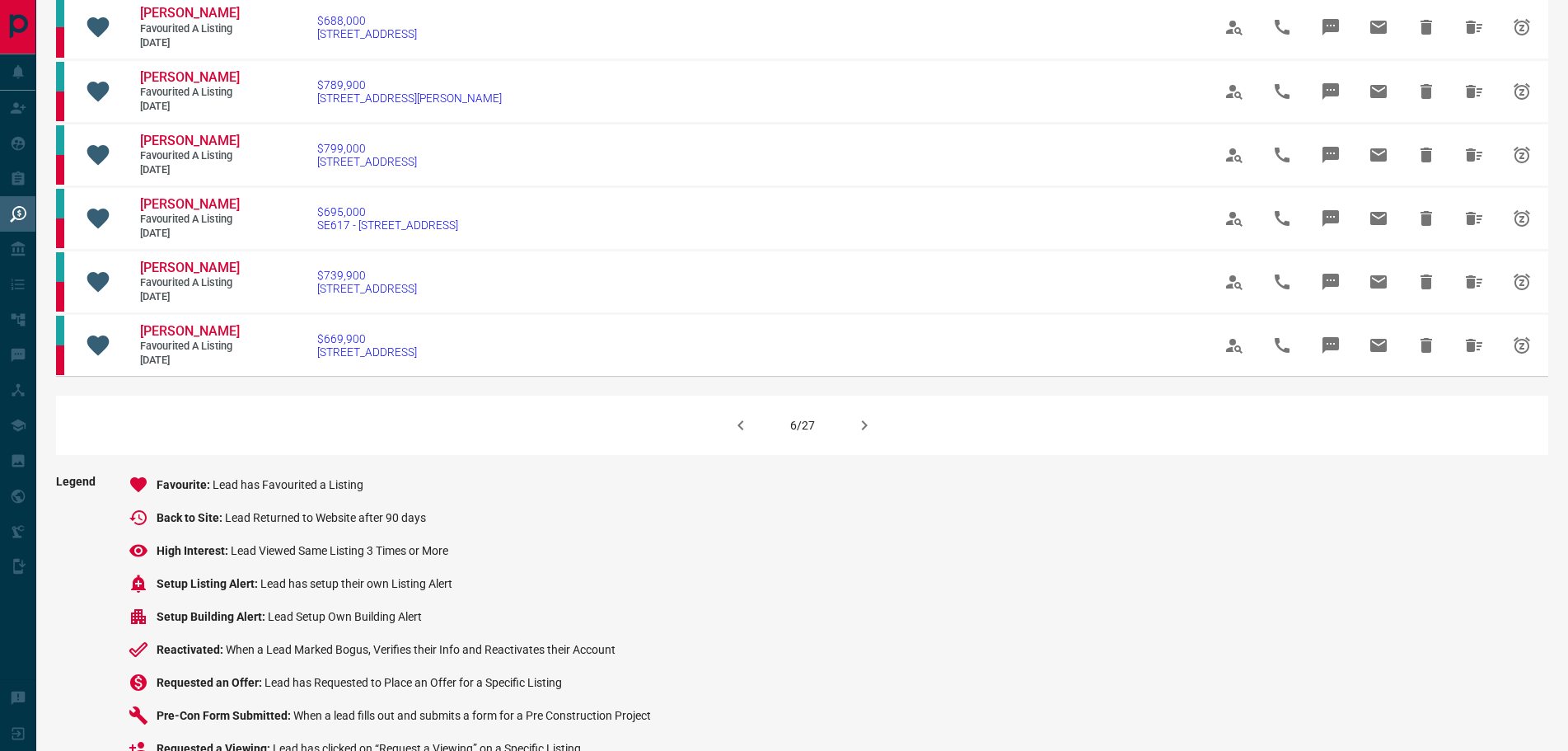
scroll to position [1154, 0]
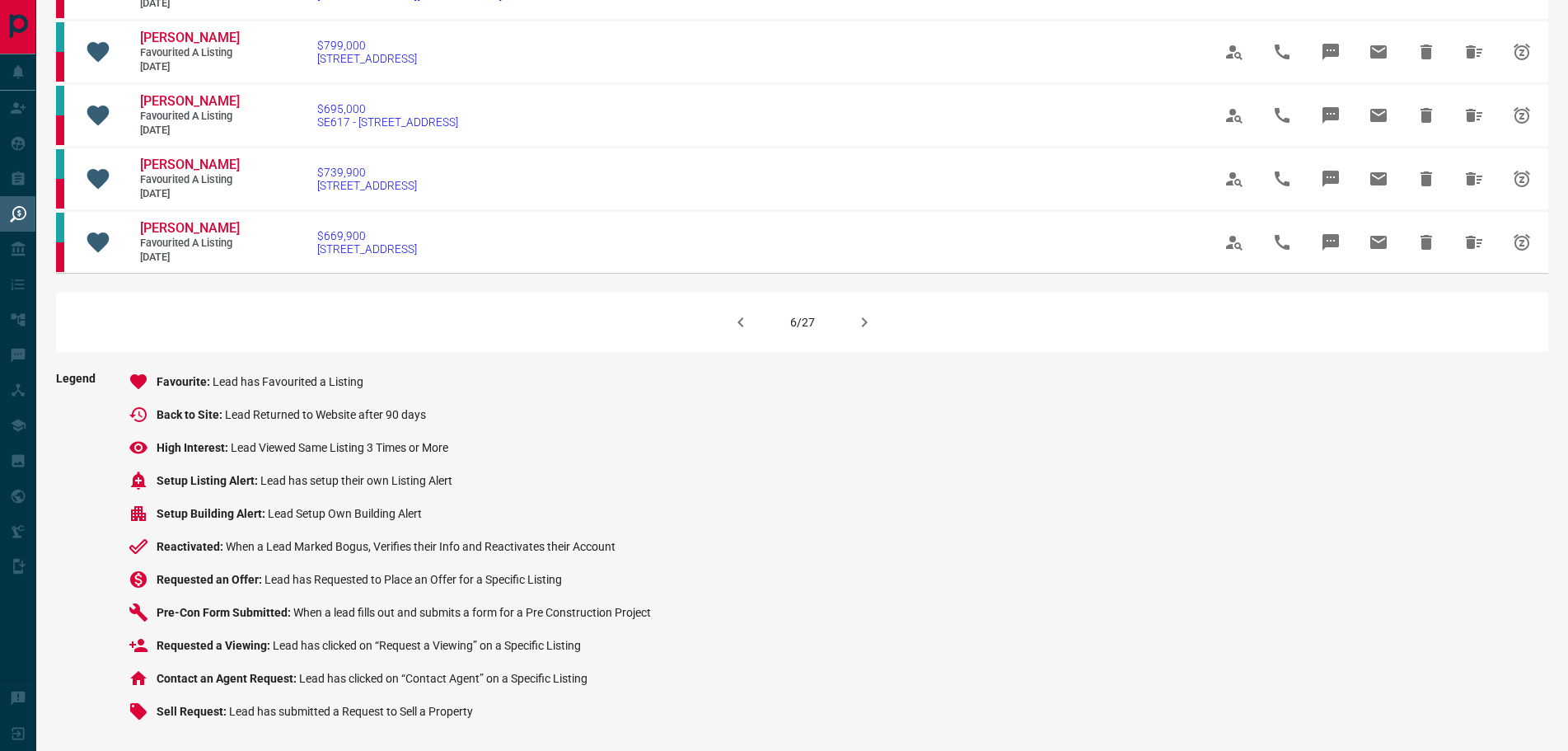
click at [867, 332] on icon "button" at bounding box center [864, 322] width 19 height 19
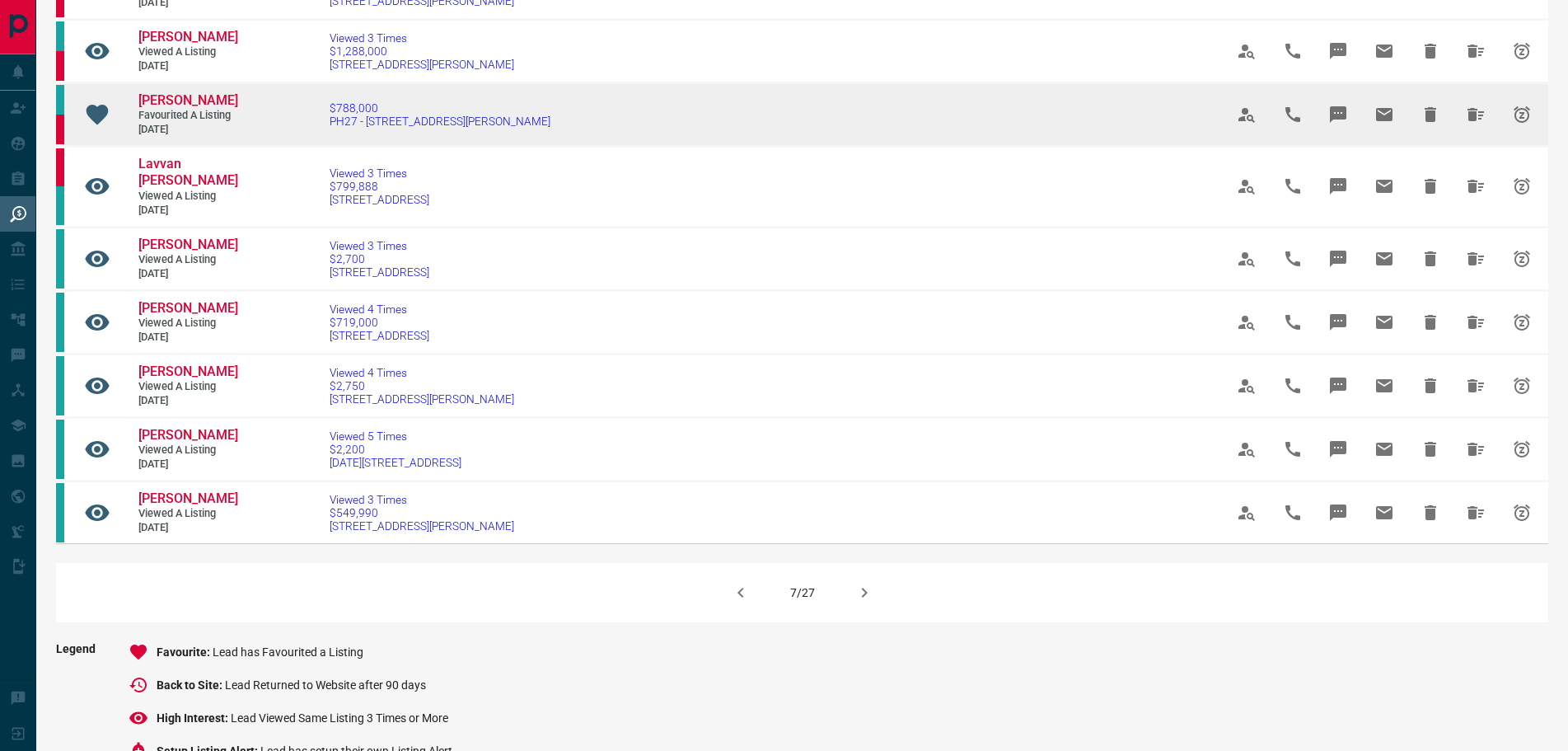
scroll to position [989, 0]
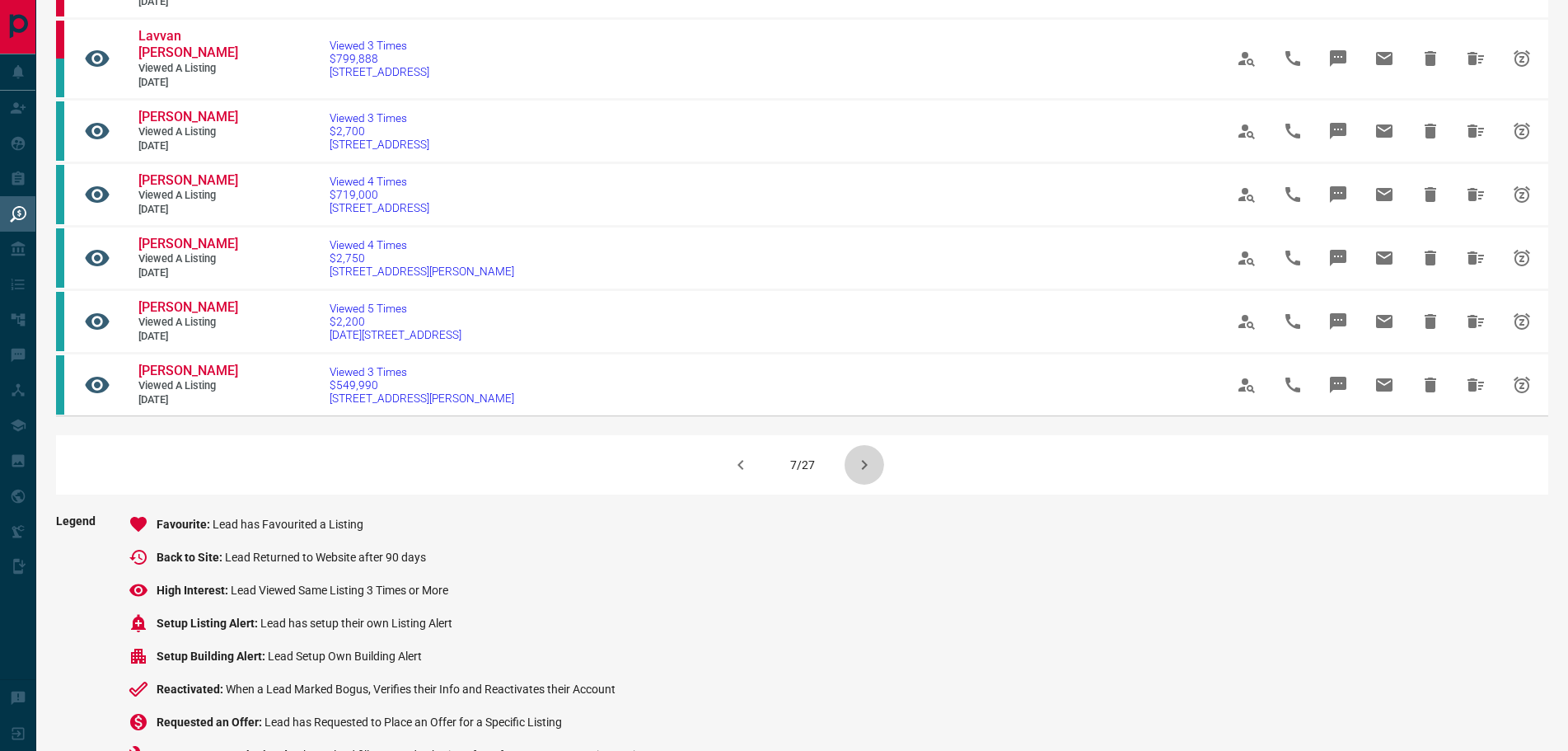
click at [864, 475] on icon "button" at bounding box center [864, 464] width 19 height 19
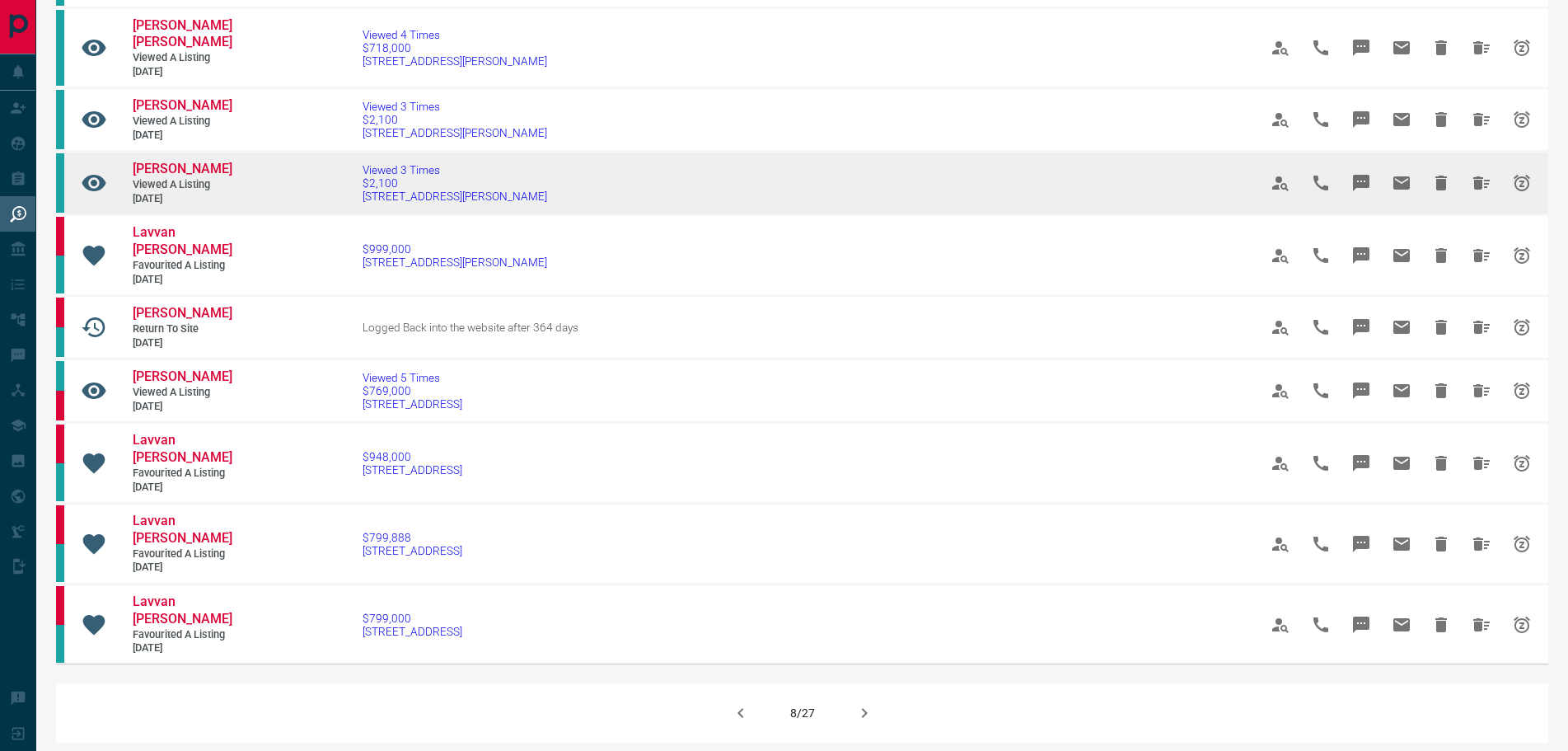
scroll to position [824, 0]
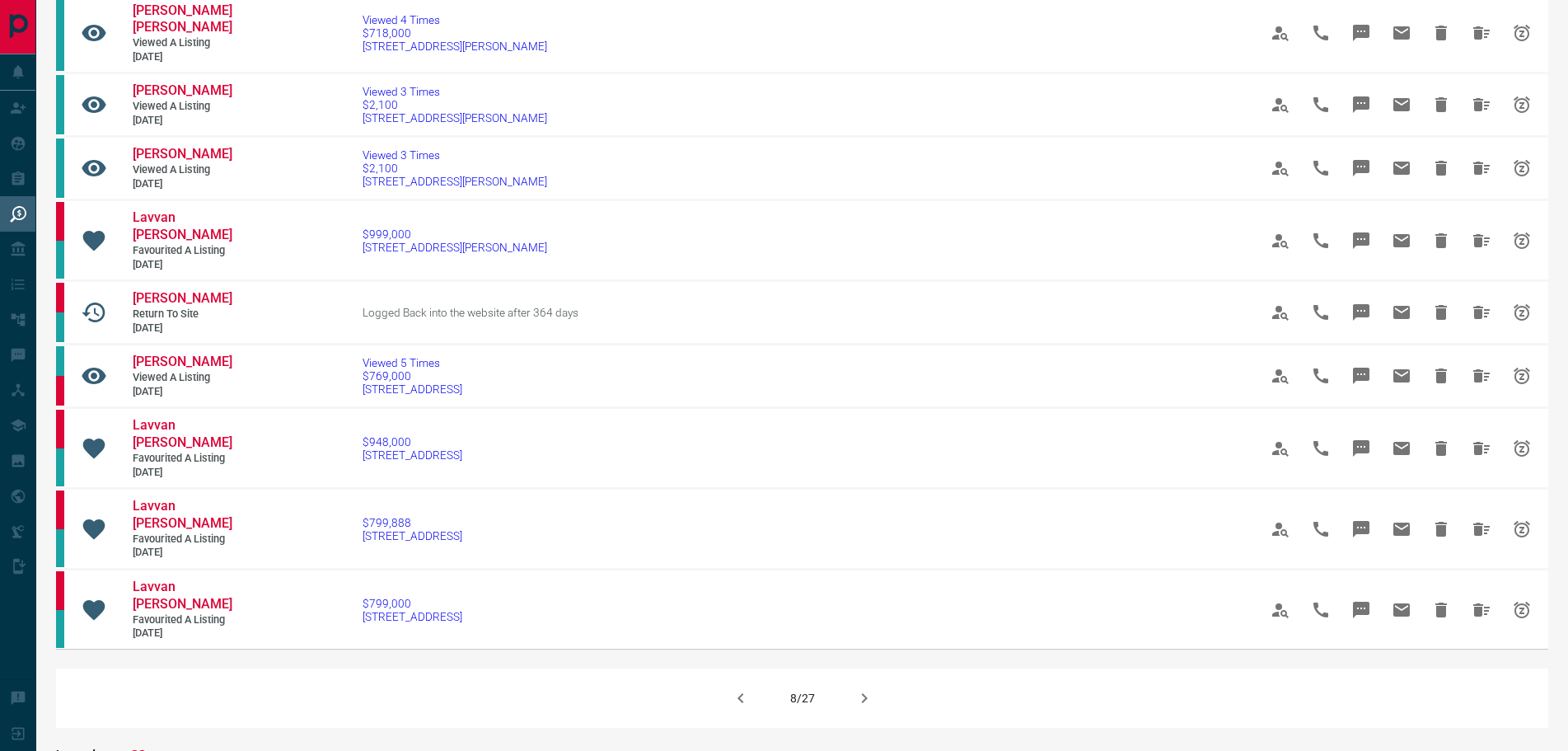
click at [867, 708] on icon "button" at bounding box center [864, 698] width 19 height 19
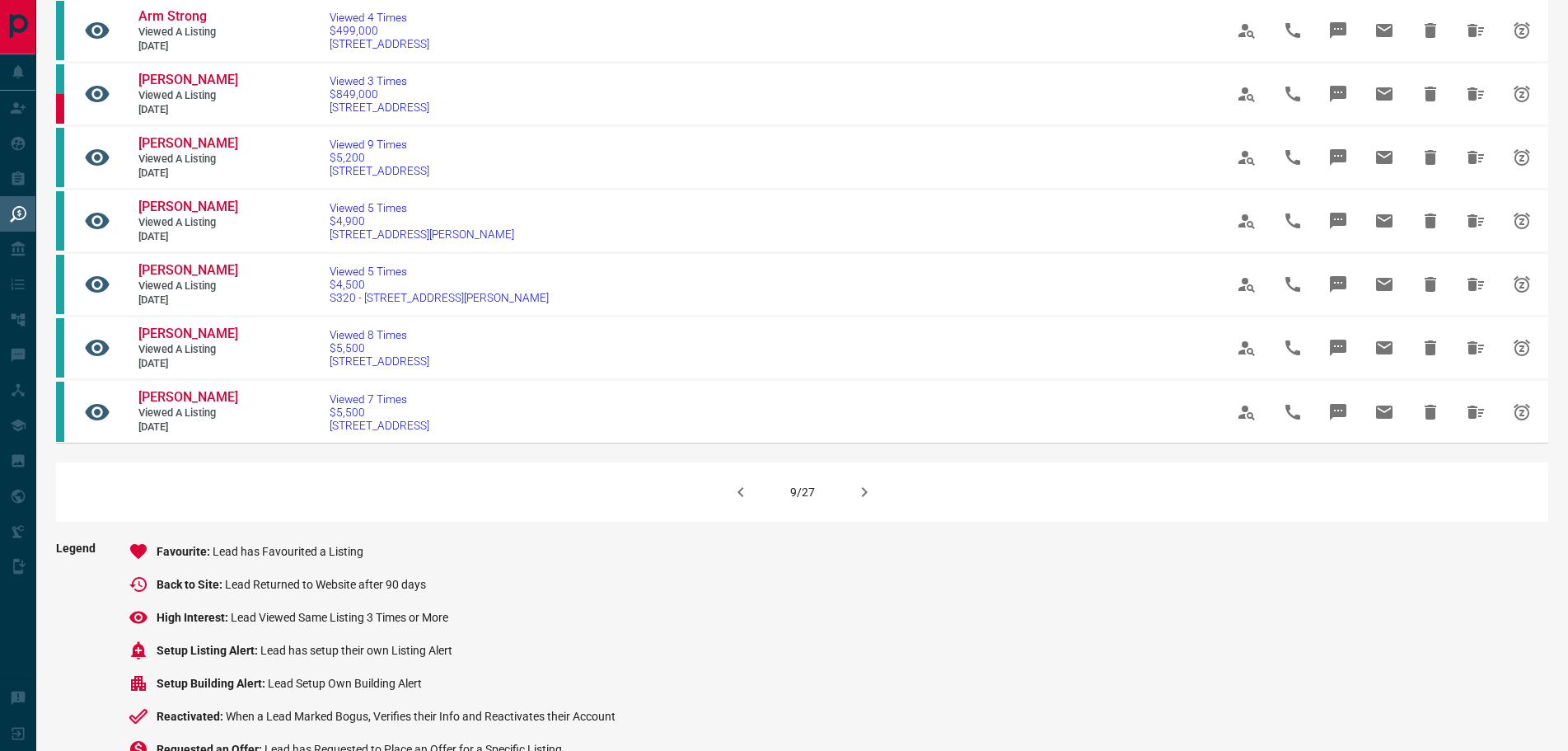
scroll to position [1154, 0]
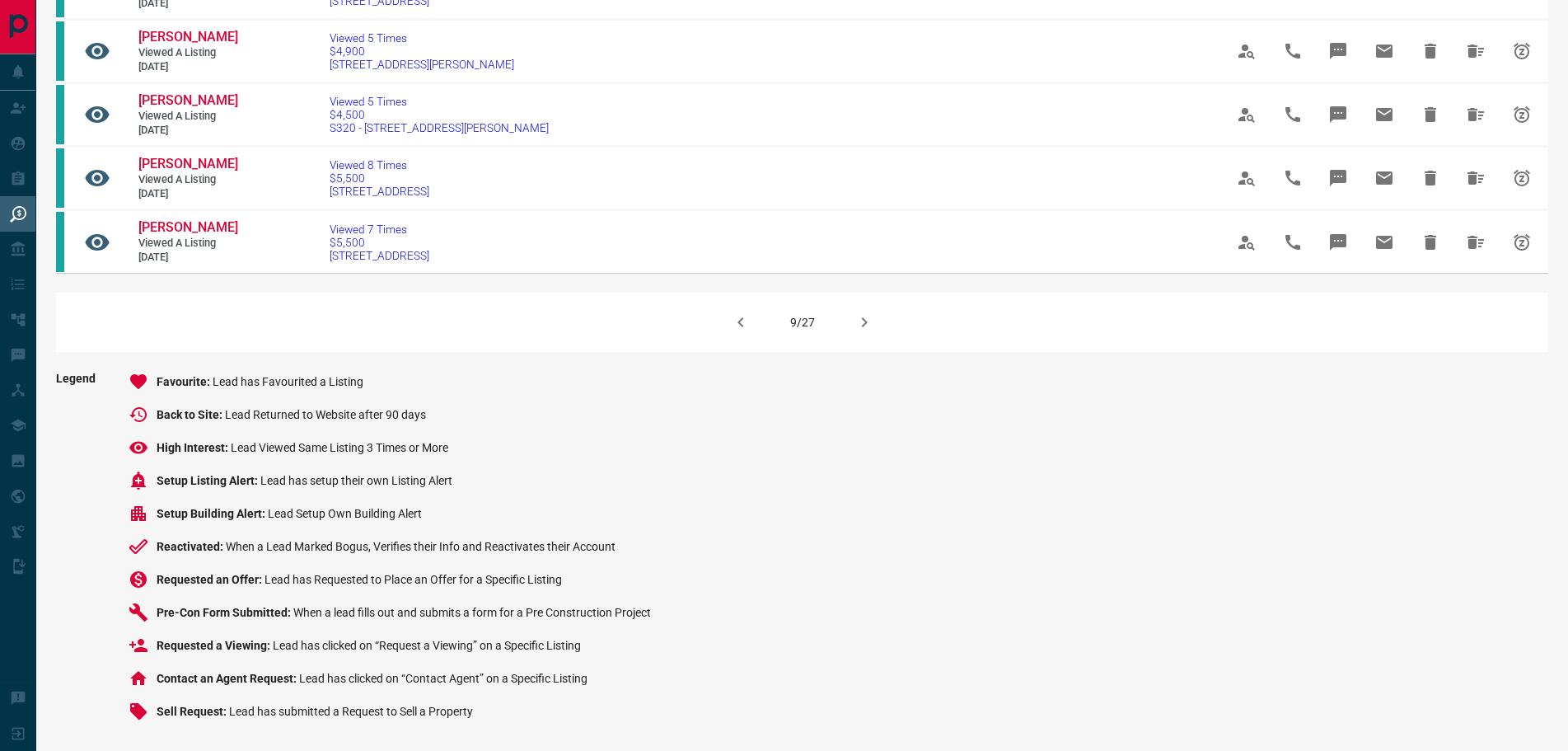
click at [865, 332] on icon "button" at bounding box center [864, 322] width 19 height 19
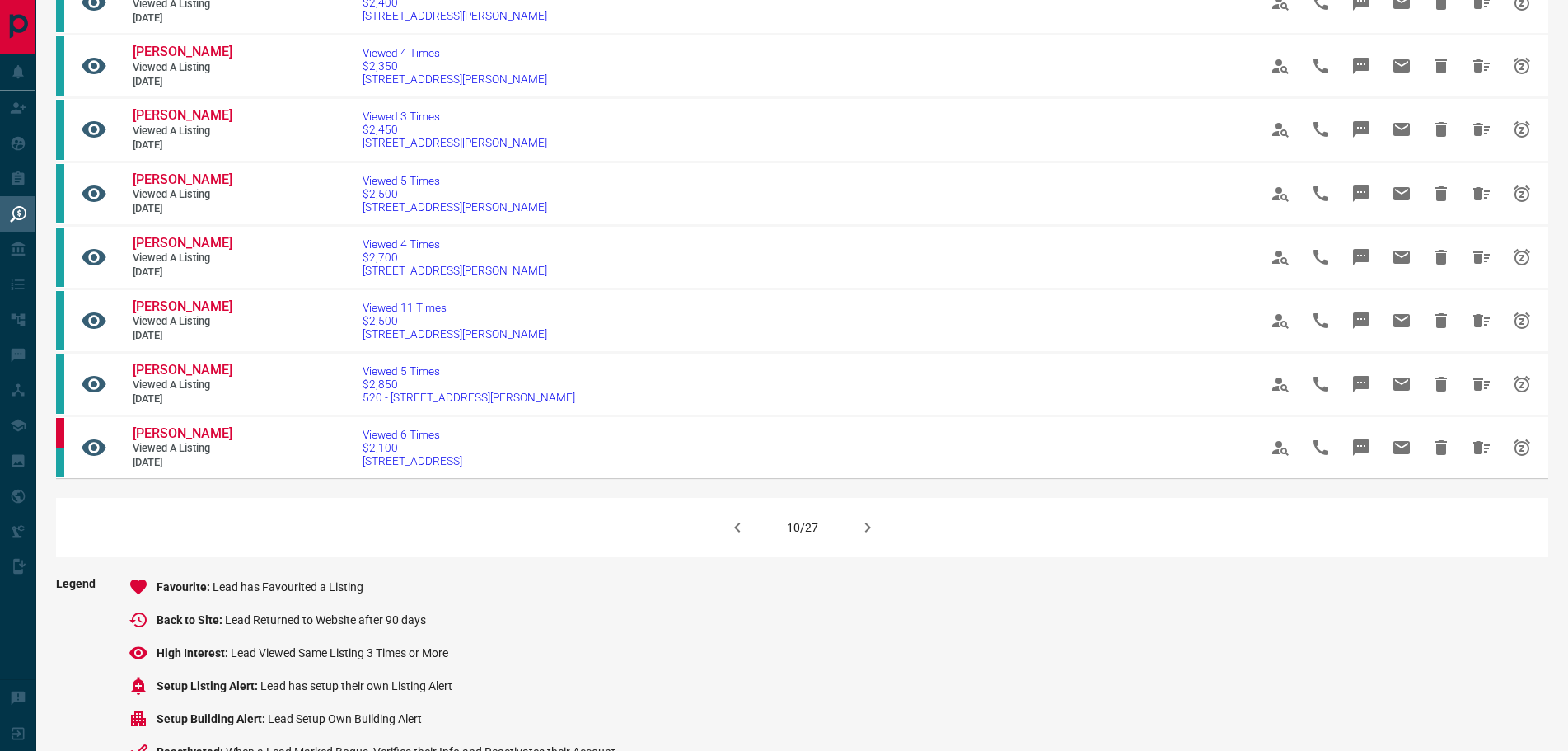
scroll to position [1071, 0]
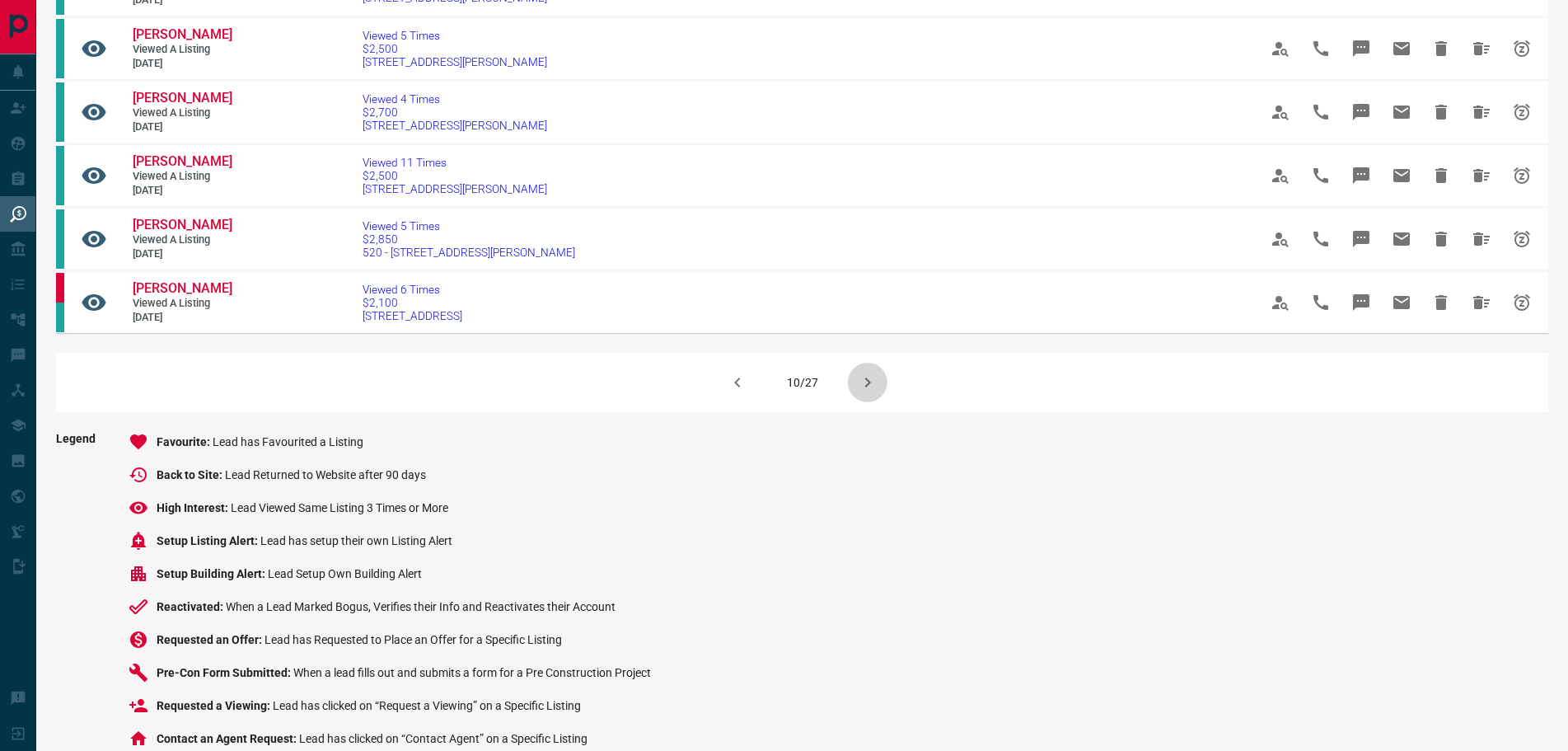
click at [858, 392] on icon "button" at bounding box center [867, 382] width 19 height 19
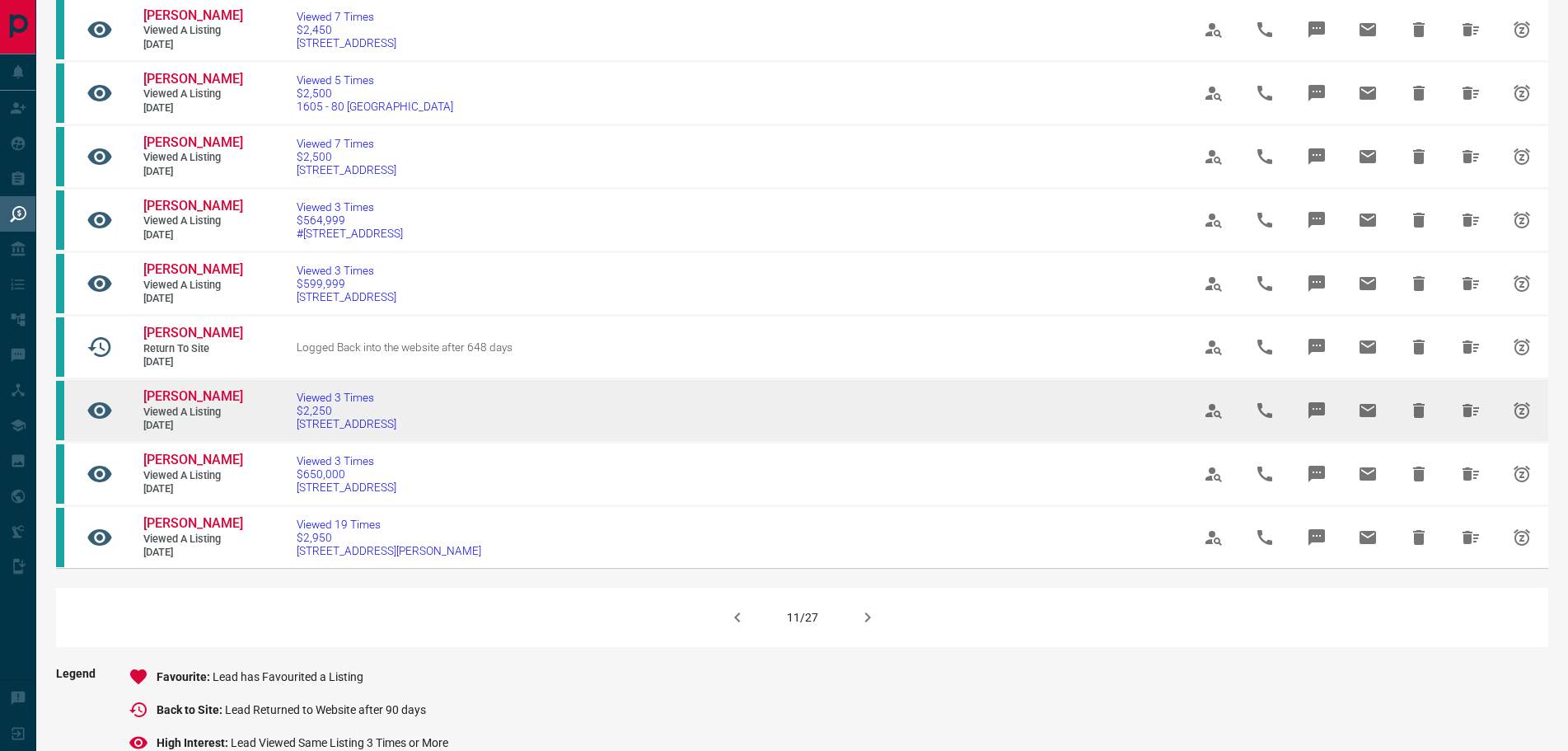
scroll to position [824, 0]
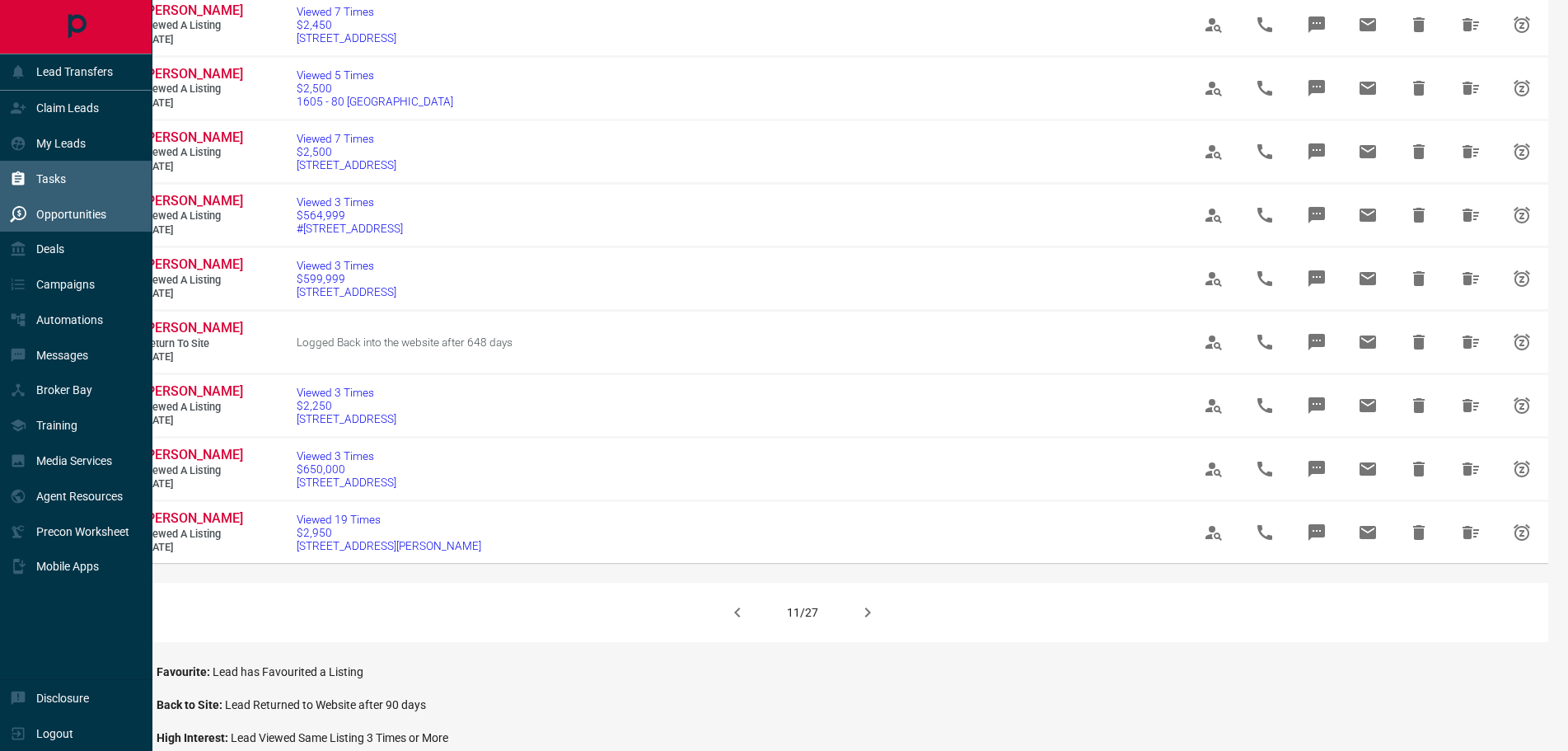
click at [49, 174] on p "Tasks" at bounding box center [51, 179] width 30 height 14
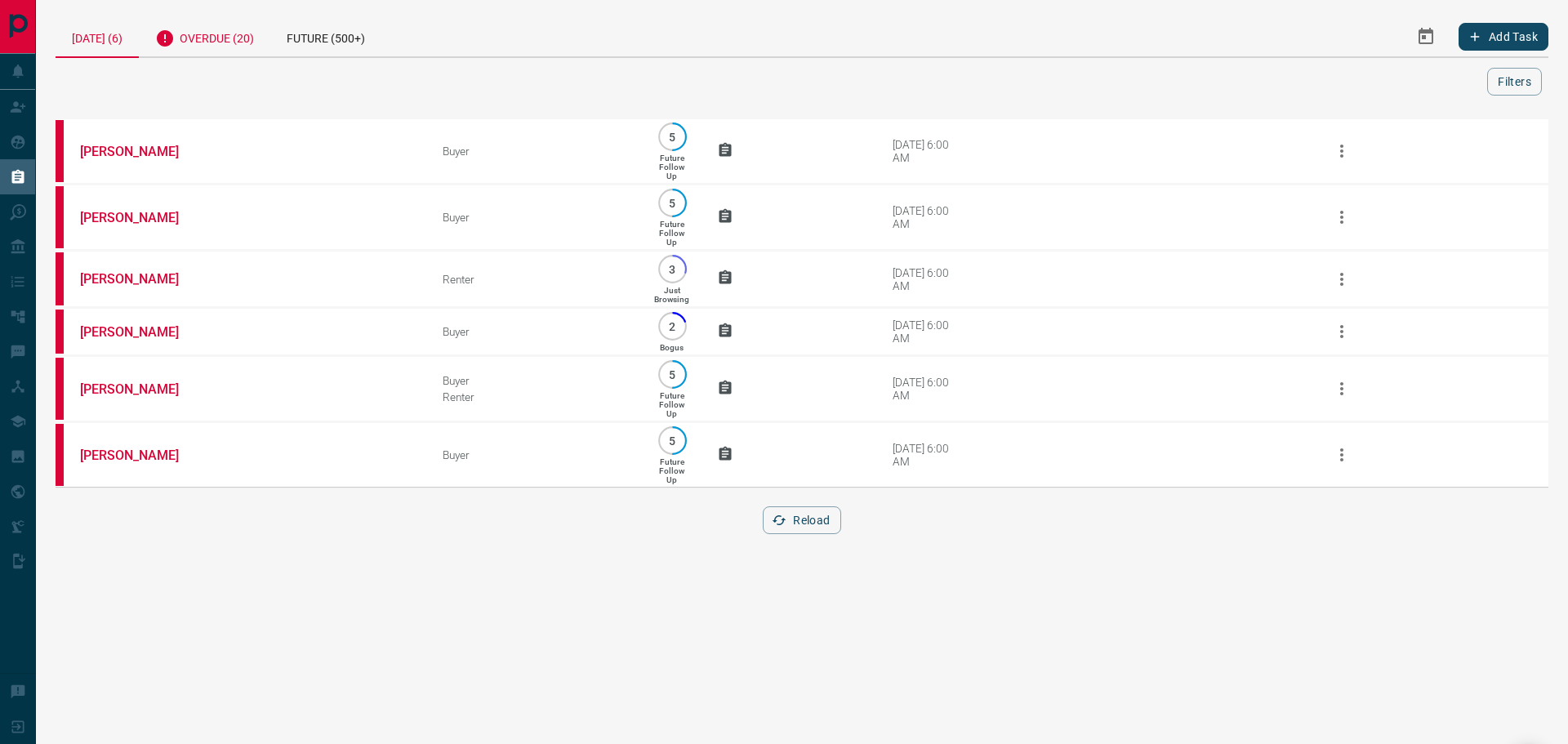
click at [254, 39] on div "Overdue (20)" at bounding box center [204, 36] width 131 height 40
